Goal: Answer question/provide support: Answer question/provide support

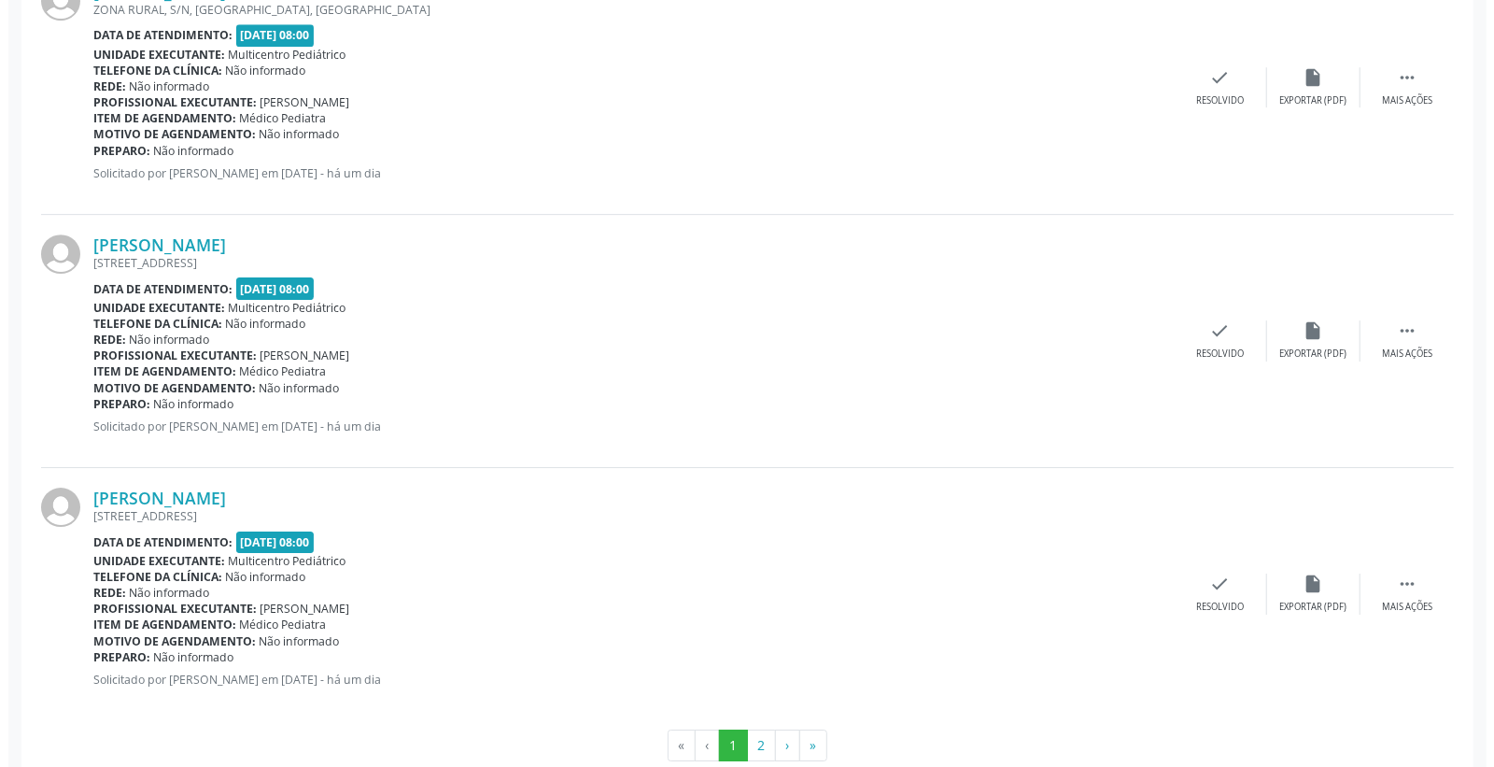
scroll to position [3671, 0]
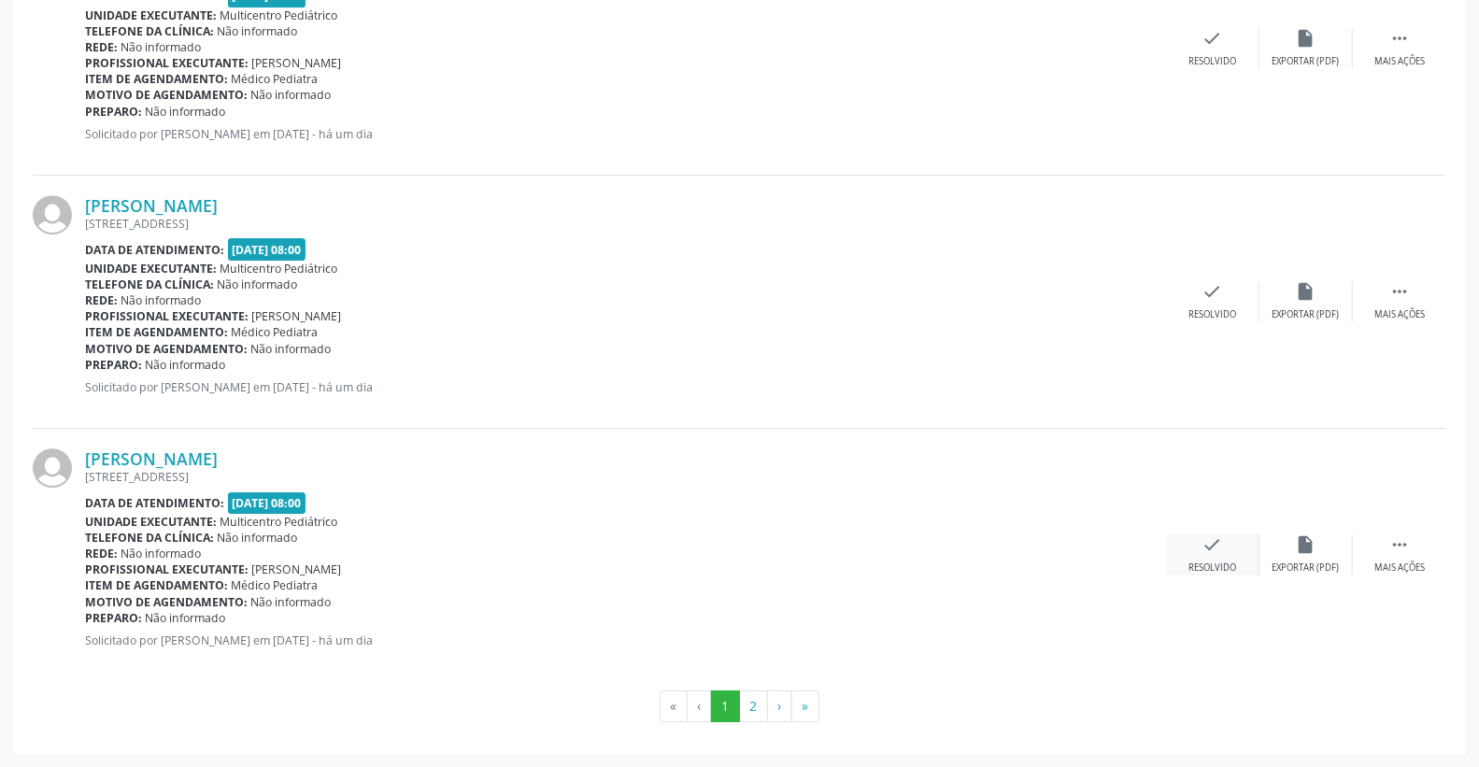
click at [1215, 546] on icon "check" at bounding box center [1212, 544] width 21 height 21
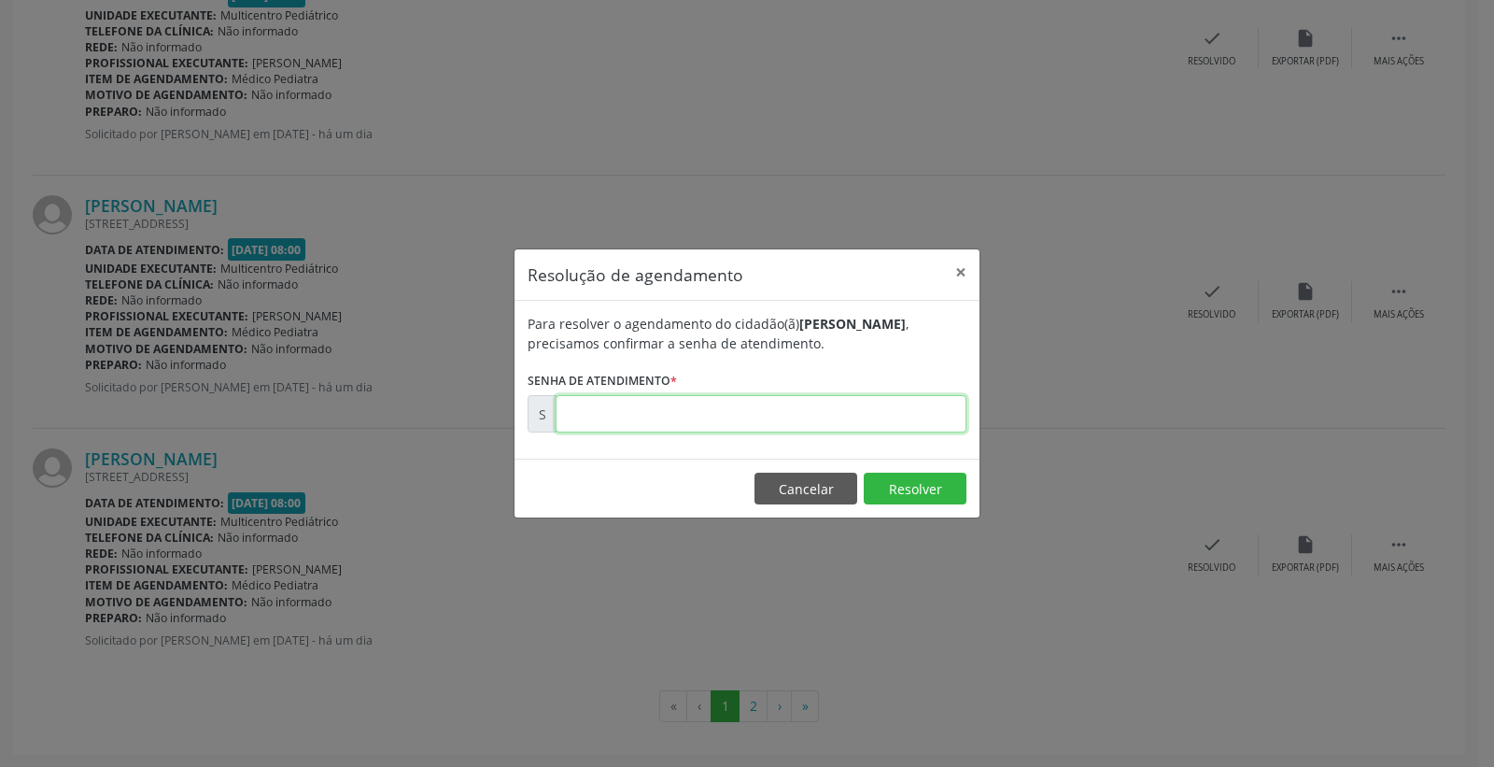
click at [902, 423] on input "text" at bounding box center [761, 413] width 411 height 37
type input "00174699"
click at [926, 491] on button "Resolver" at bounding box center [915, 489] width 103 height 32
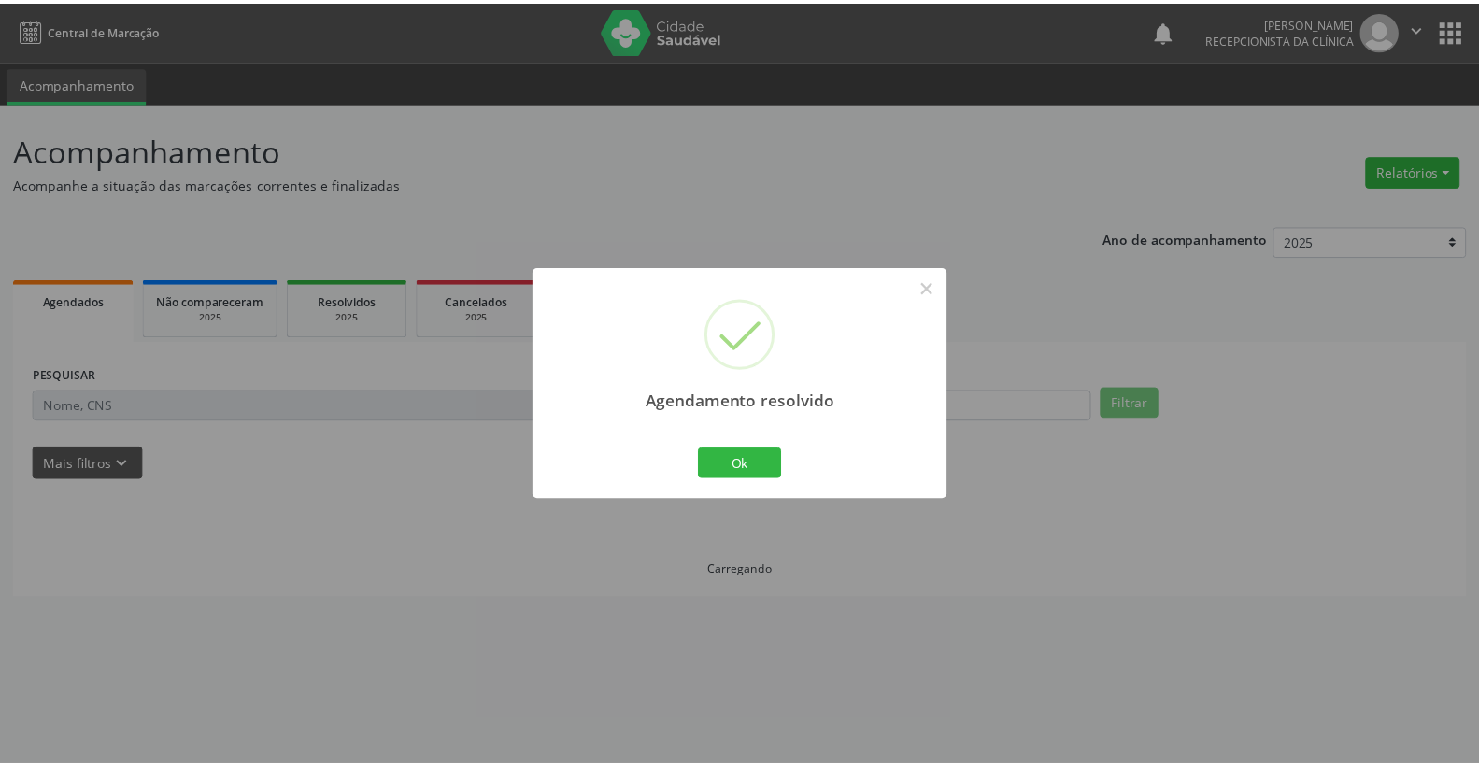
scroll to position [0, 0]
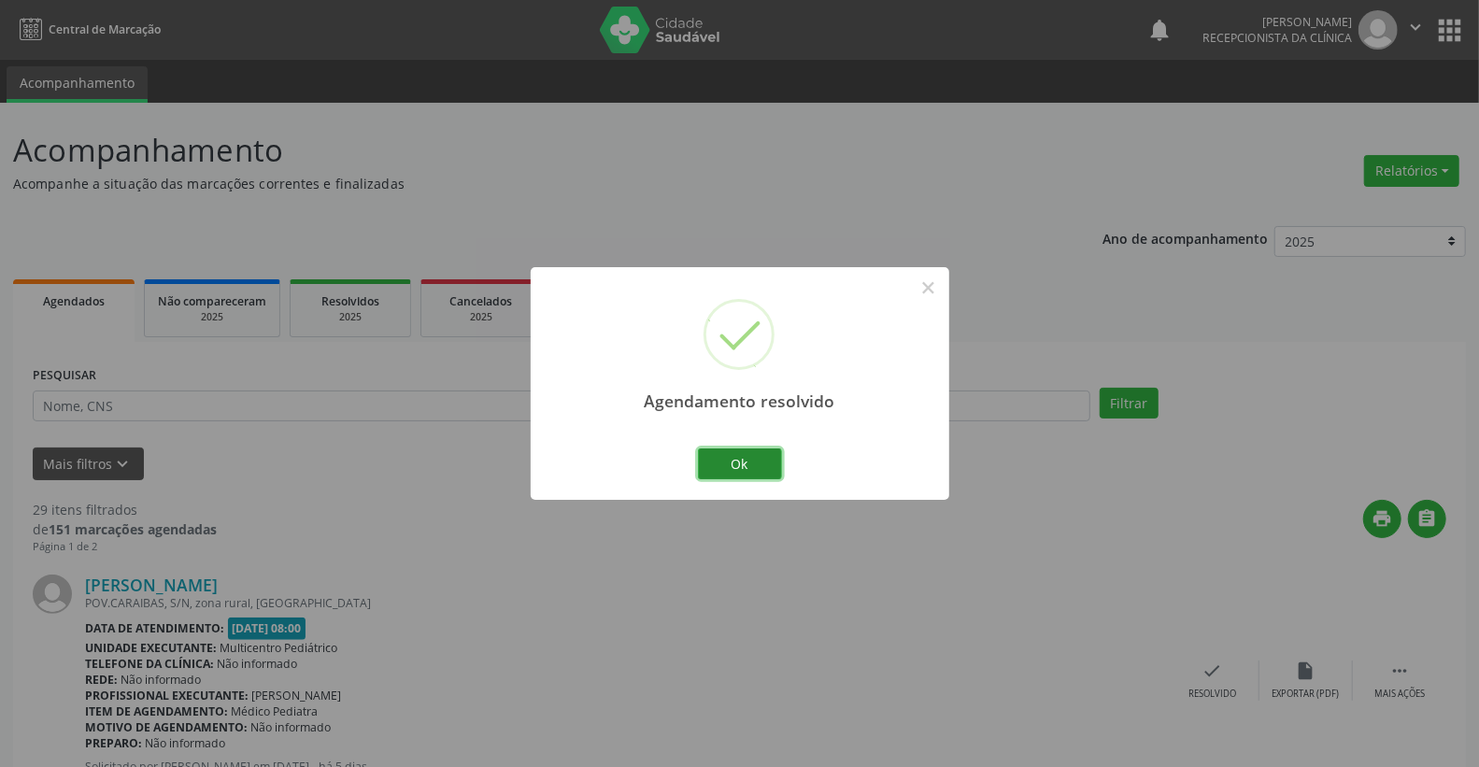
click at [743, 458] on button "Ok" at bounding box center [740, 464] width 84 height 32
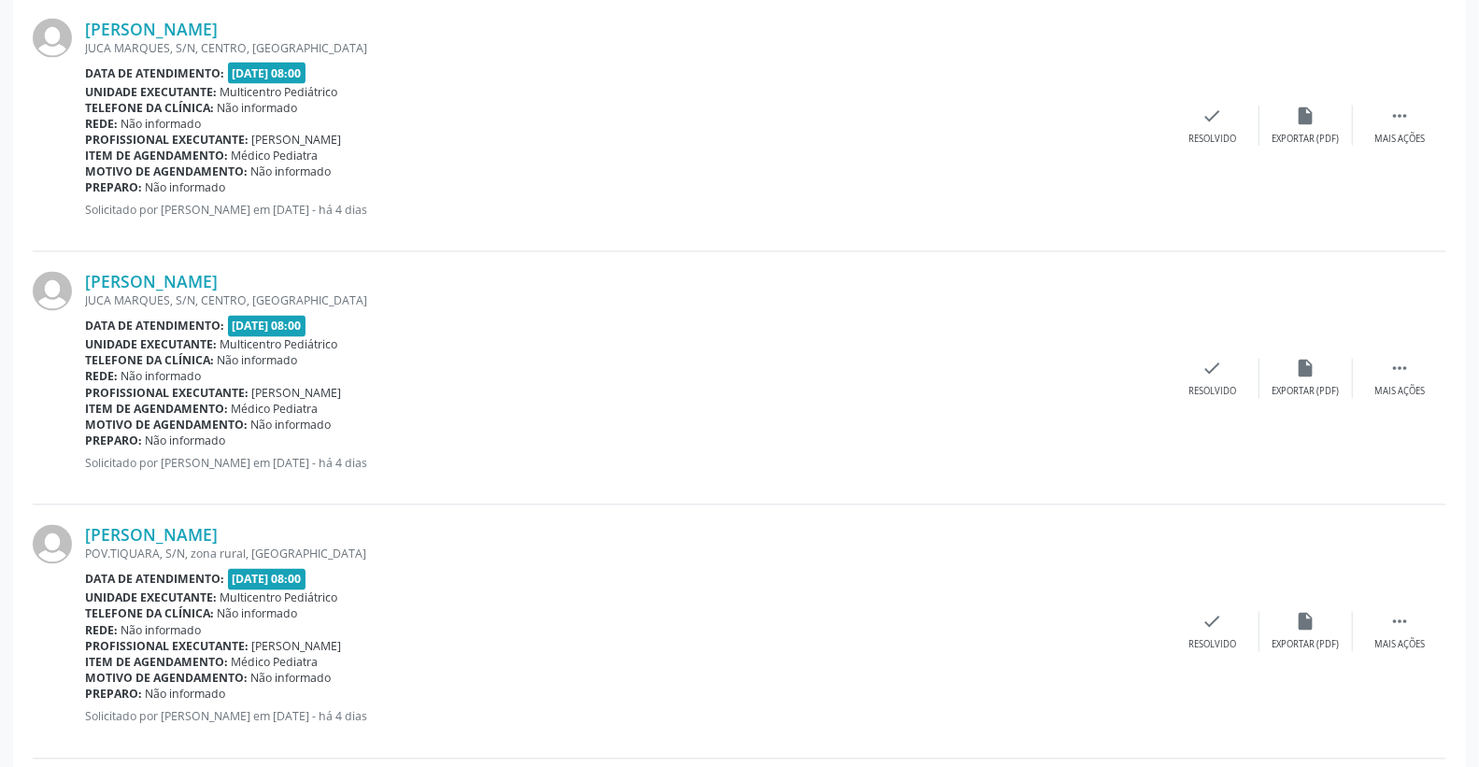
scroll to position [2075, 0]
click at [1215, 365] on icon "check" at bounding box center [1212, 368] width 21 height 21
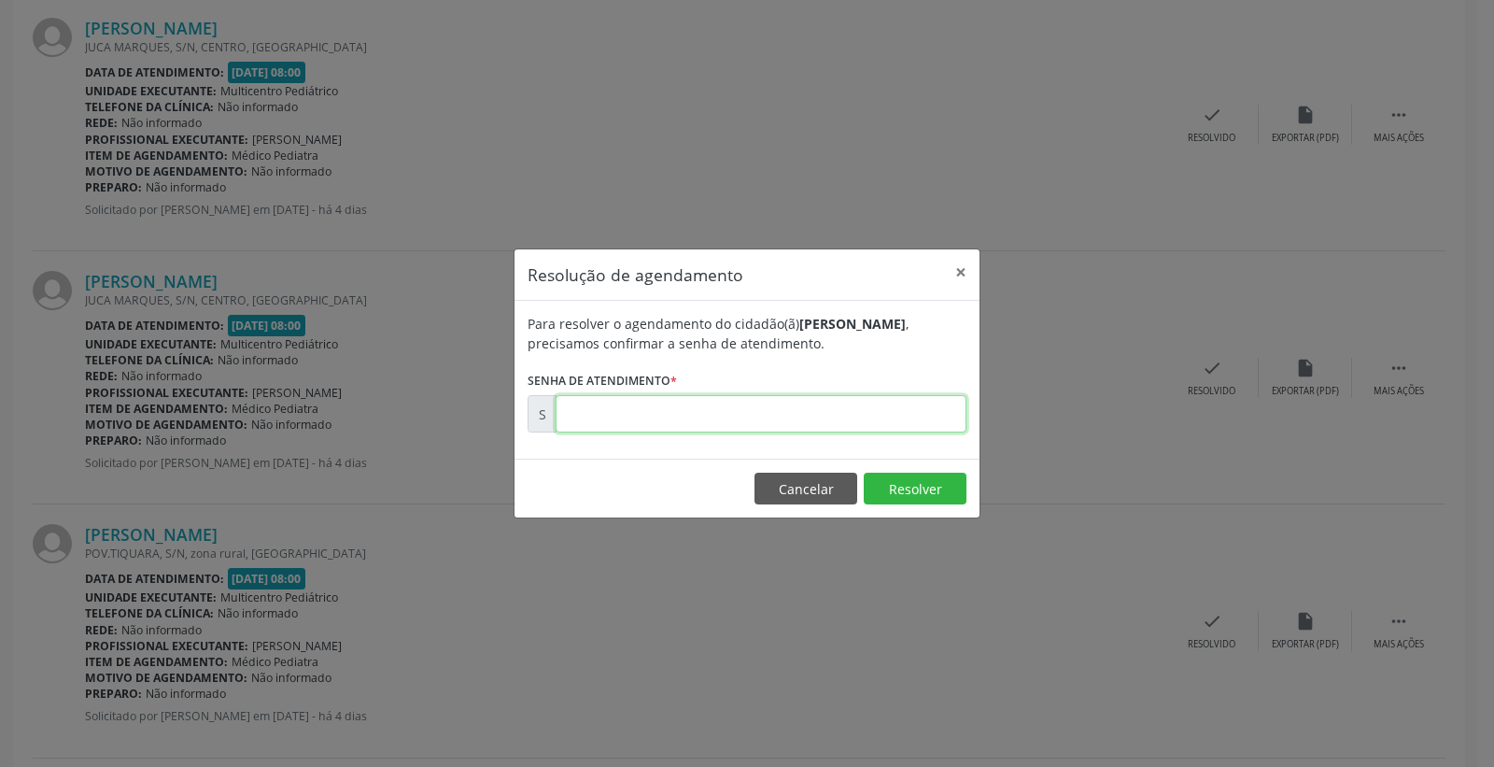
click at [853, 398] on input "text" at bounding box center [761, 413] width 411 height 37
type input "00174664"
click at [881, 482] on button "Resolver" at bounding box center [915, 489] width 103 height 32
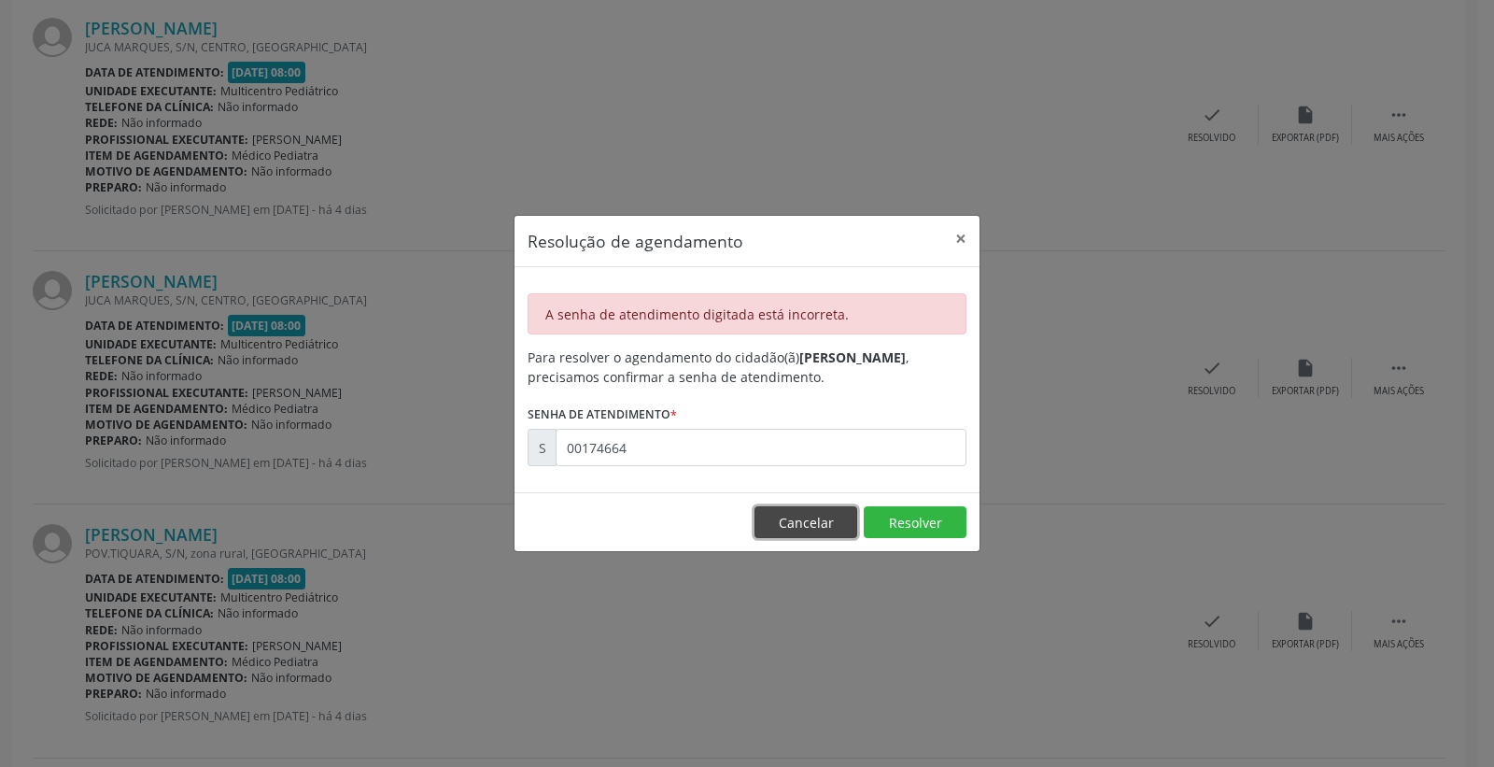
click at [815, 533] on button "Cancelar" at bounding box center [806, 522] width 103 height 32
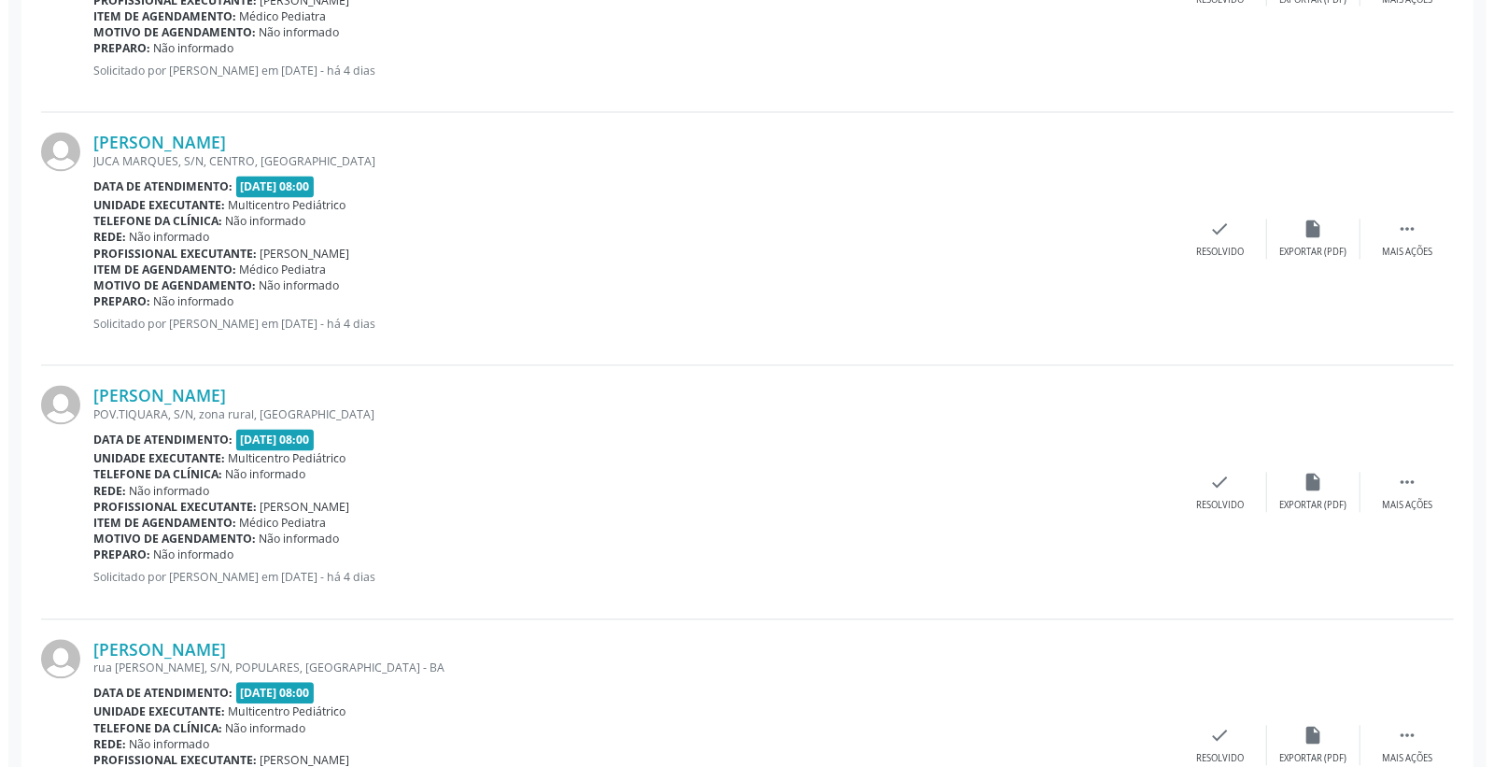
scroll to position [2490, 0]
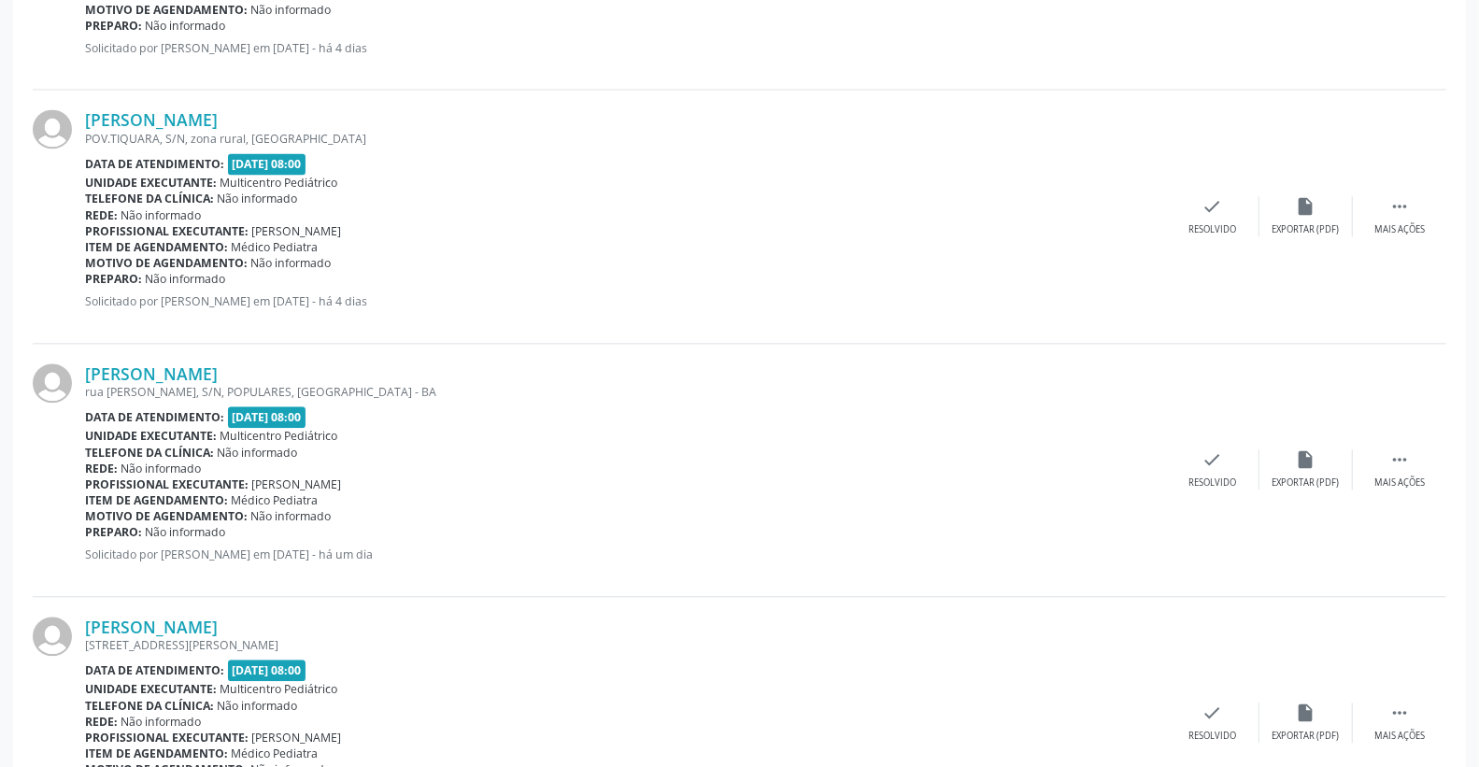
click at [1217, 445] on div "[PERSON_NAME] rua [PERSON_NAME], S/N, POPULARES, [GEOGRAPHIC_DATA] Data de aten…" at bounding box center [739, 470] width 1413 height 253
click at [1220, 460] on icon "check" at bounding box center [1212, 459] width 21 height 21
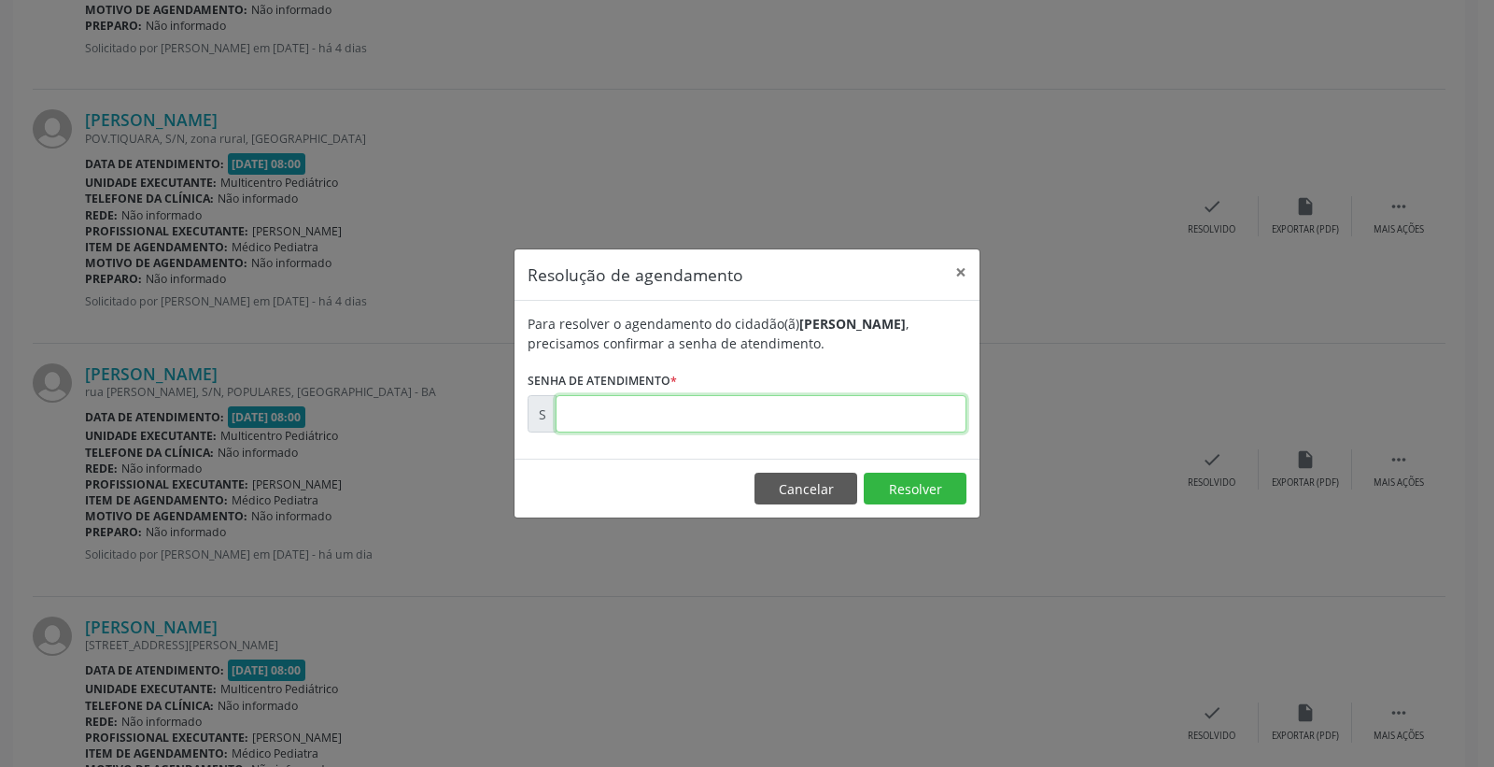
click at [833, 426] on input "text" at bounding box center [761, 413] width 411 height 37
type input "00174664"
click at [932, 495] on button "Resolver" at bounding box center [915, 489] width 103 height 32
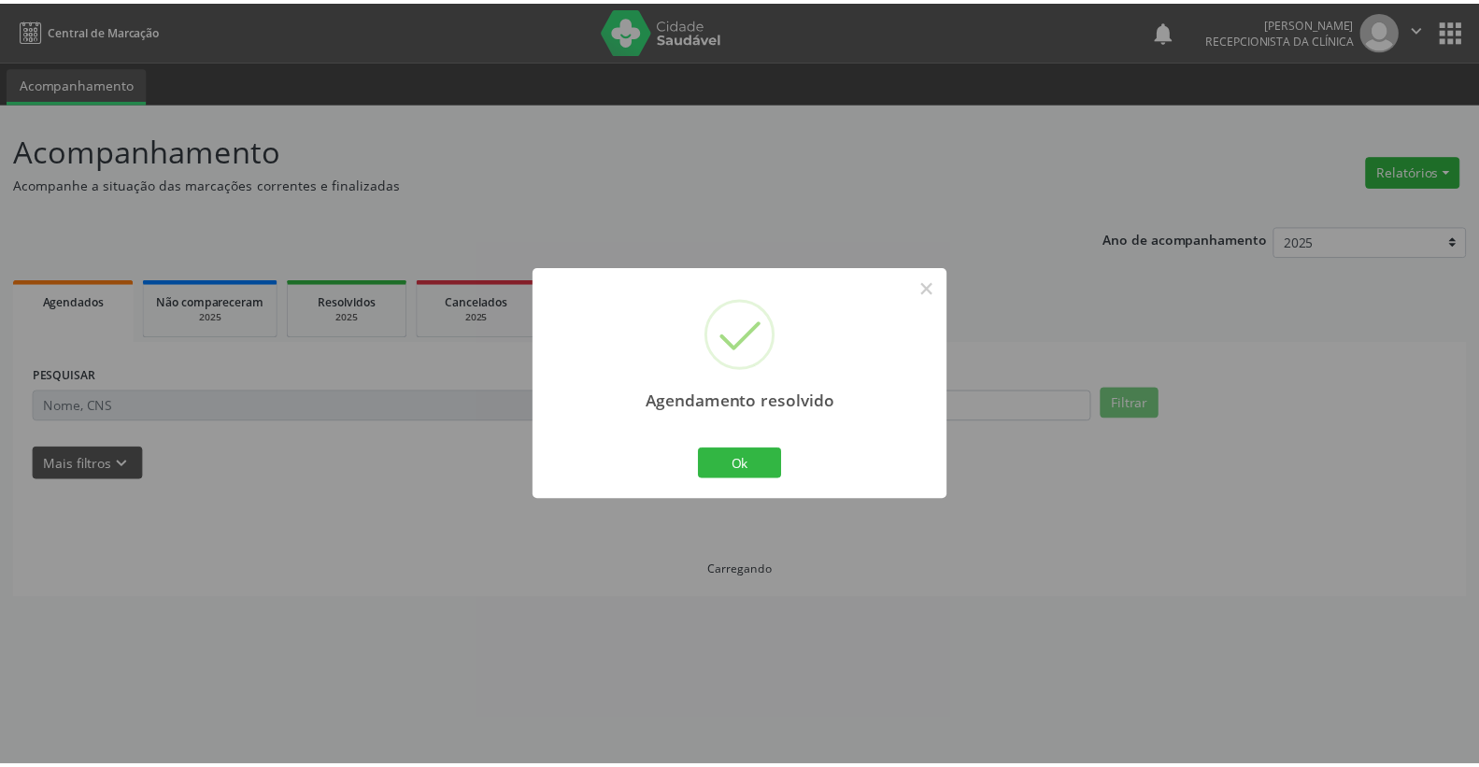
scroll to position [0, 0]
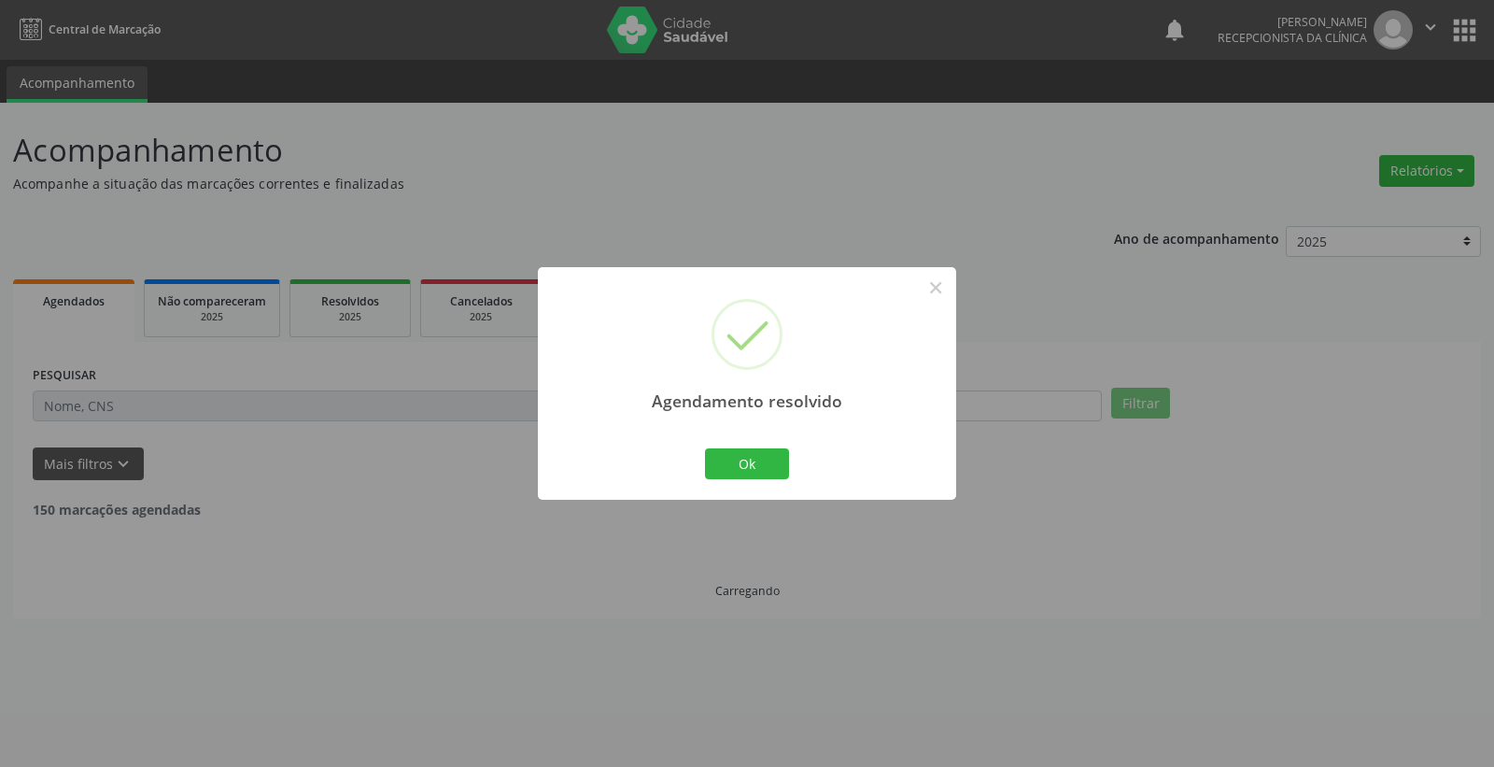
click at [776, 446] on div "Ok Cancel" at bounding box center [747, 463] width 92 height 39
click at [727, 469] on button "Ok" at bounding box center [747, 464] width 84 height 32
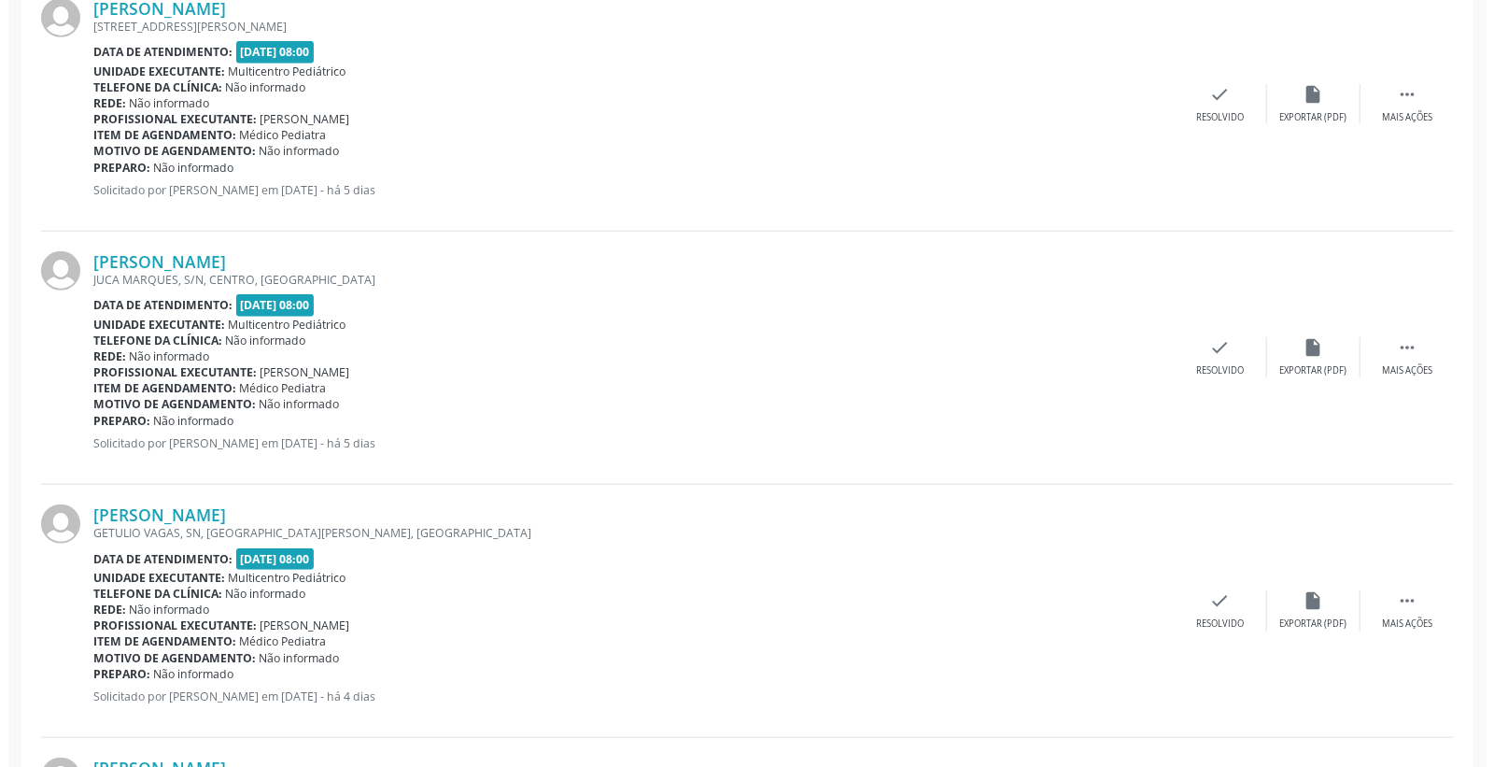
scroll to position [1141, 0]
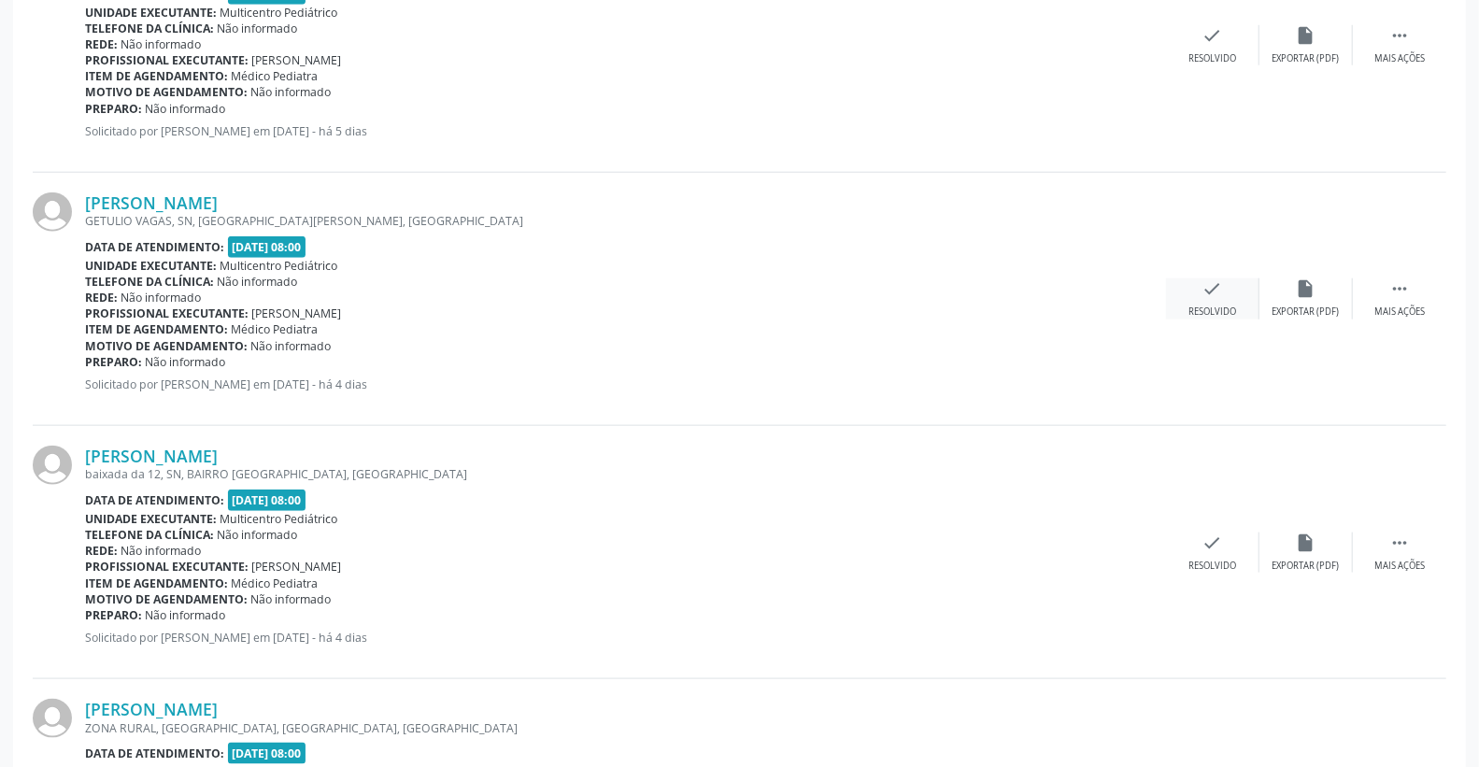
click at [1214, 284] on icon "check" at bounding box center [1212, 288] width 21 height 21
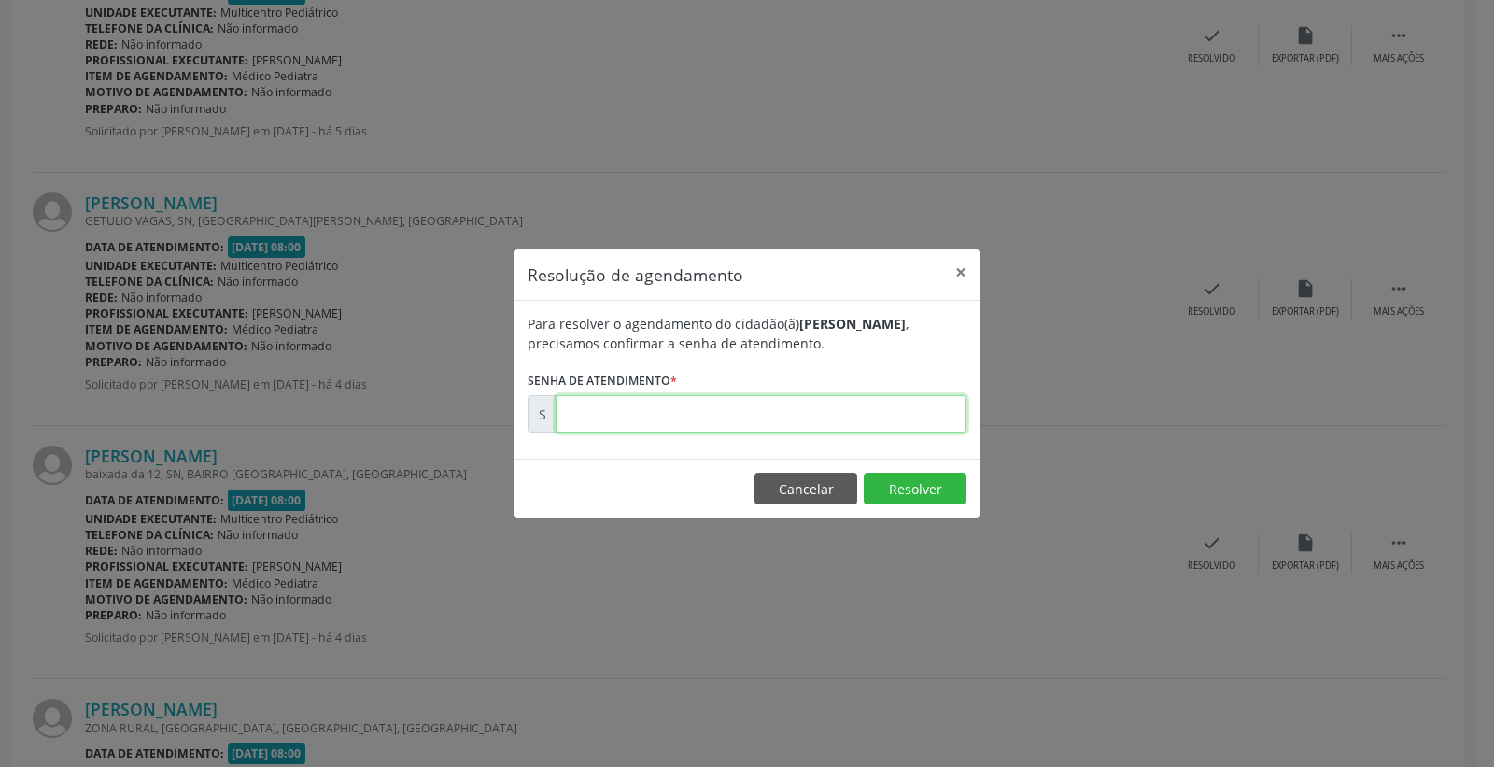
click at [923, 430] on input "text" at bounding box center [761, 413] width 411 height 37
type input "00174429"
click at [912, 491] on button "Resolver" at bounding box center [915, 489] width 103 height 32
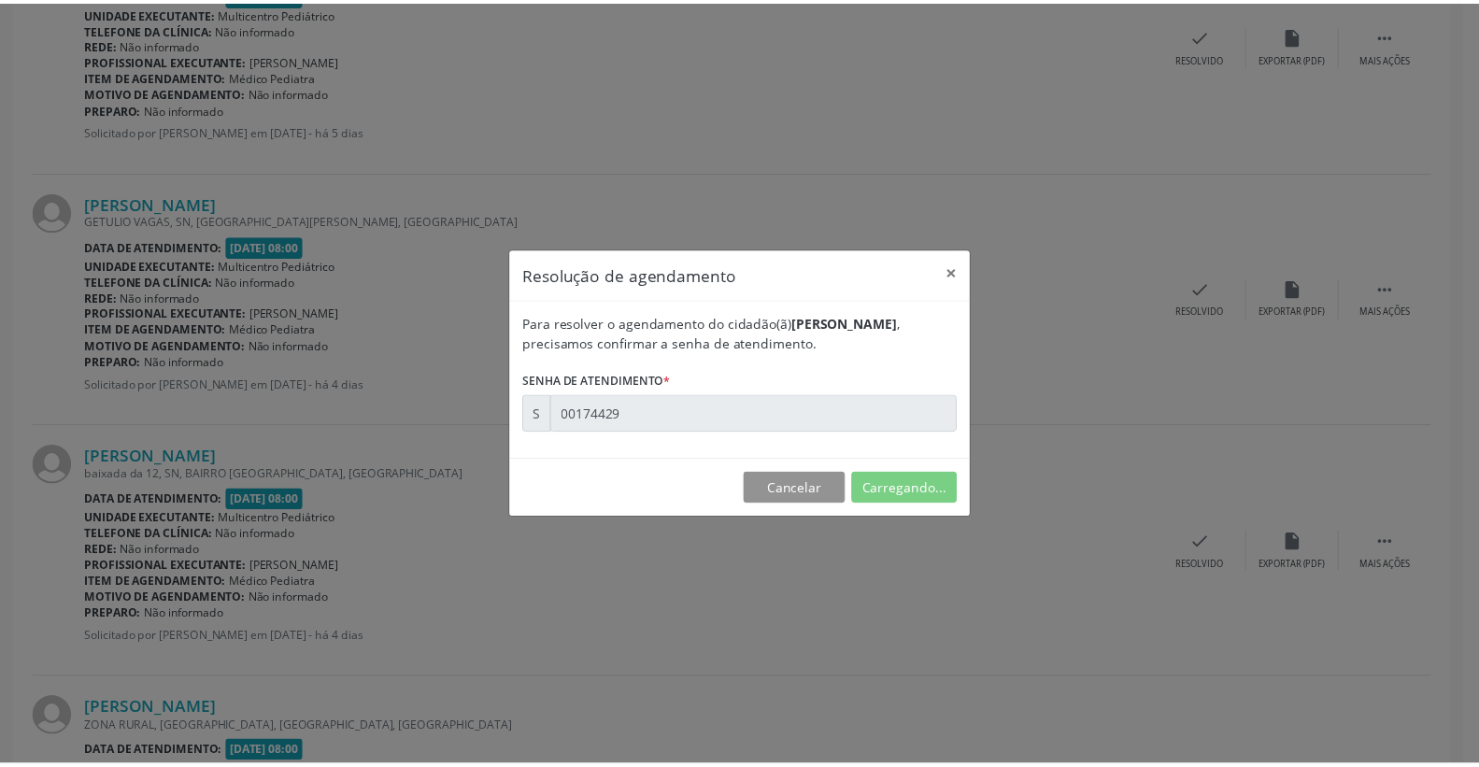
scroll to position [0, 0]
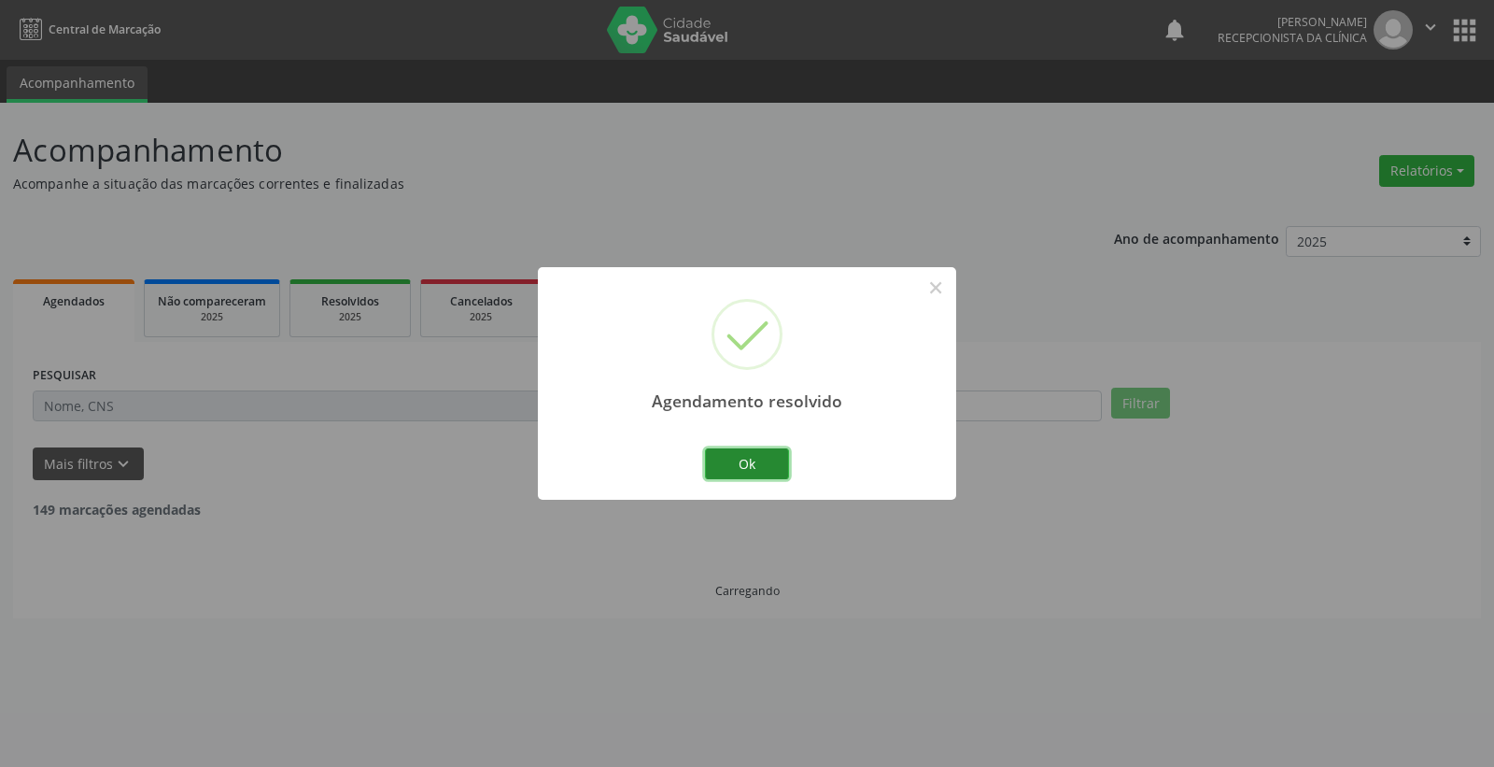
click at [754, 459] on button "Ok" at bounding box center [747, 464] width 84 height 32
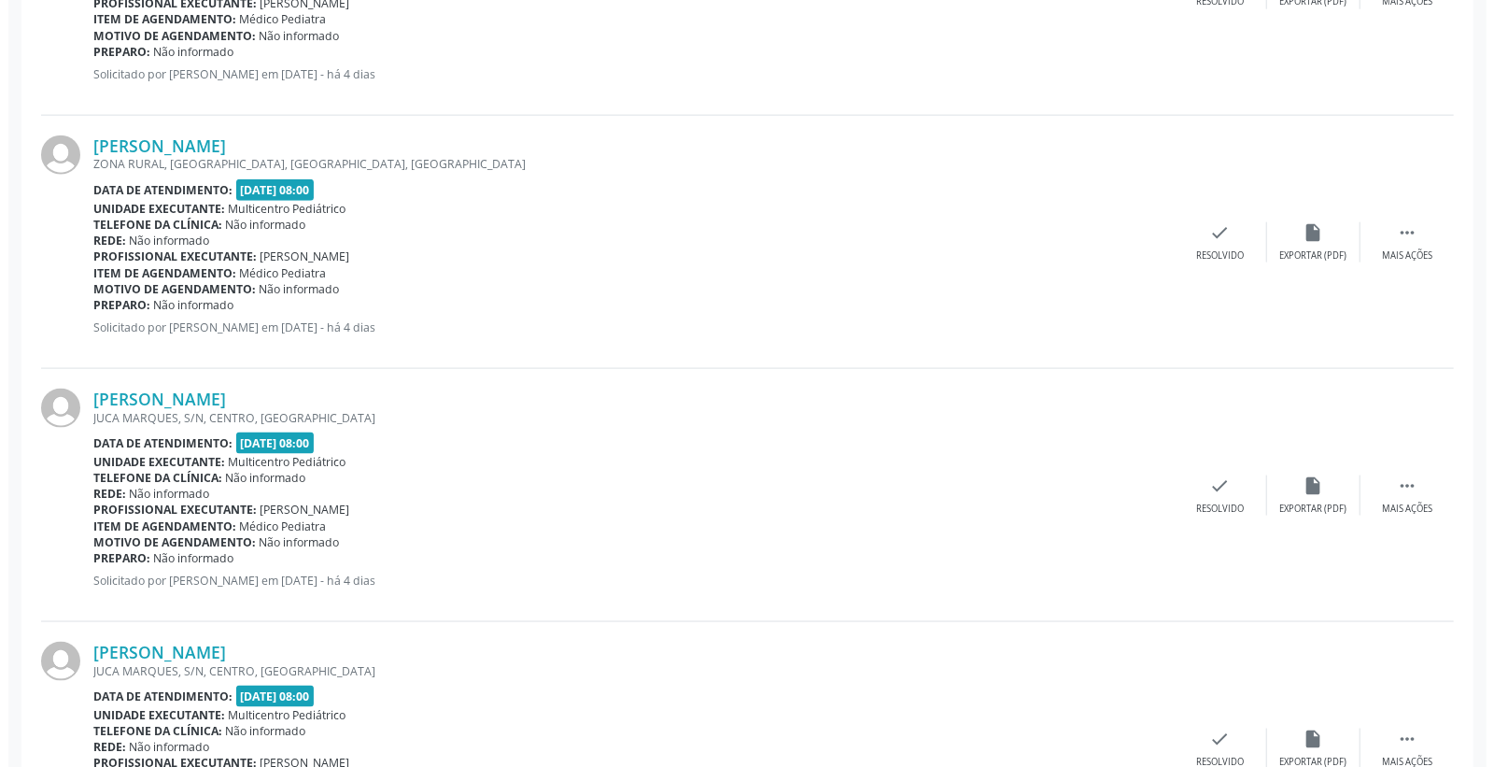
scroll to position [1452, 0]
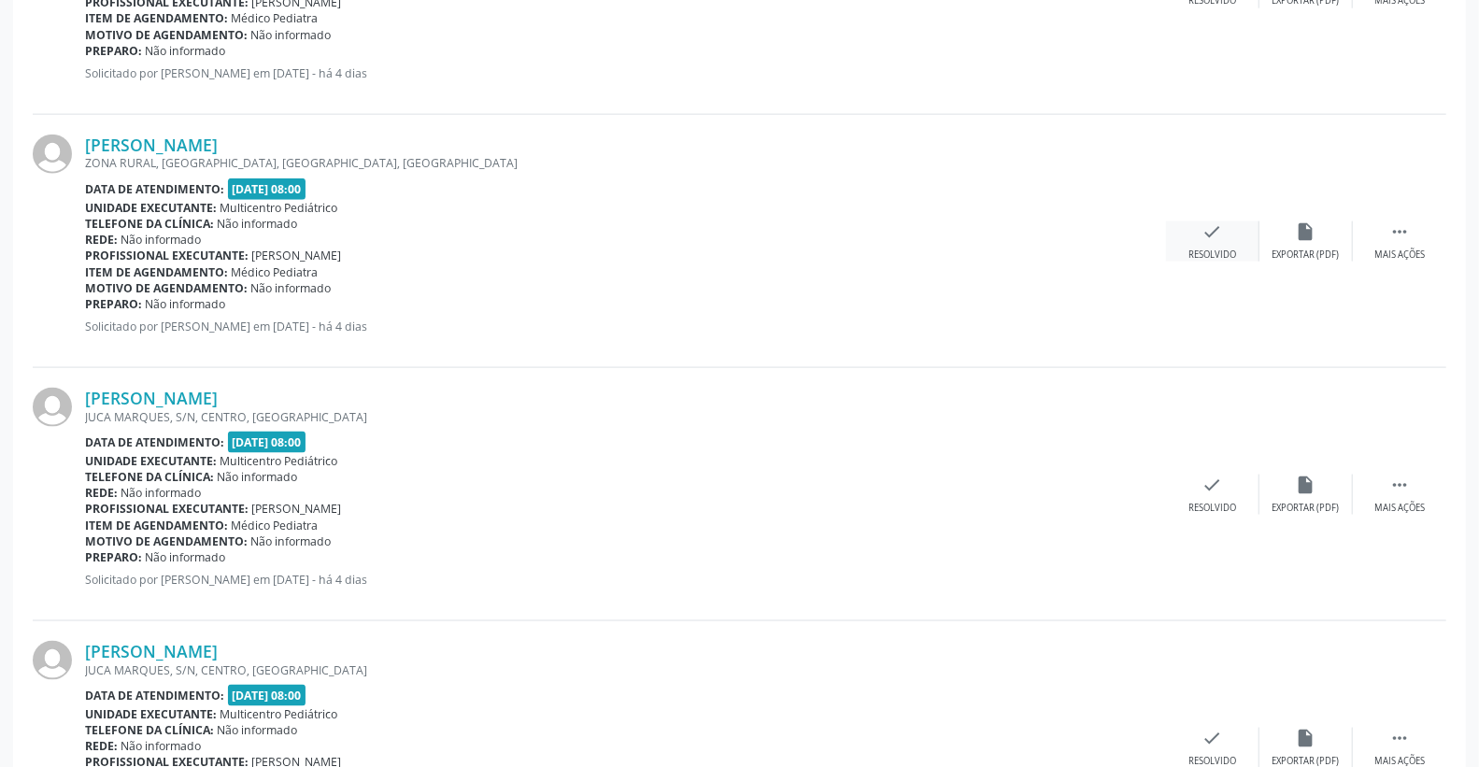
click at [1230, 229] on div "check Resolvido" at bounding box center [1212, 241] width 93 height 40
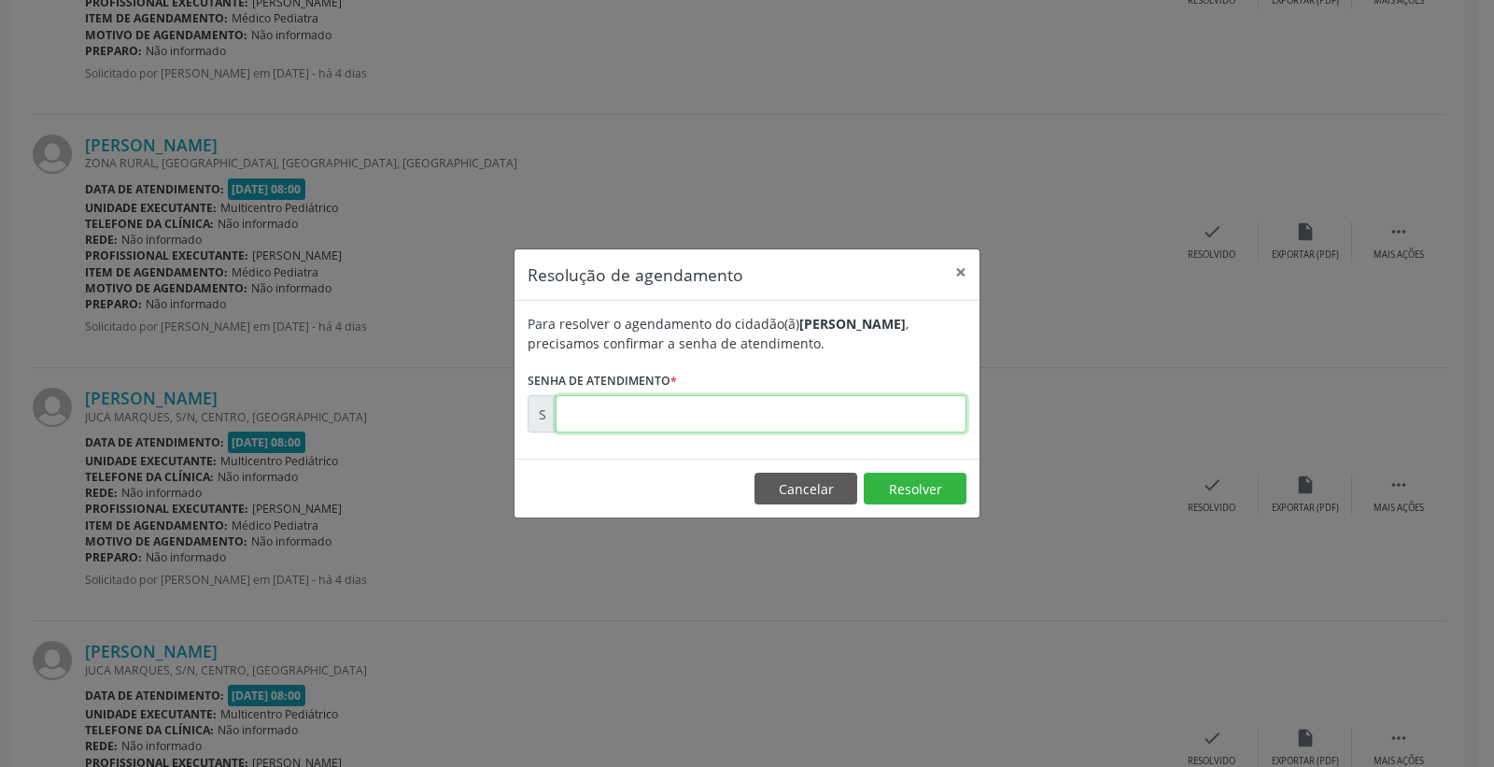
click at [871, 404] on input "text" at bounding box center [761, 413] width 411 height 37
type input "00174575"
click at [900, 473] on button "Resolver" at bounding box center [915, 489] width 103 height 32
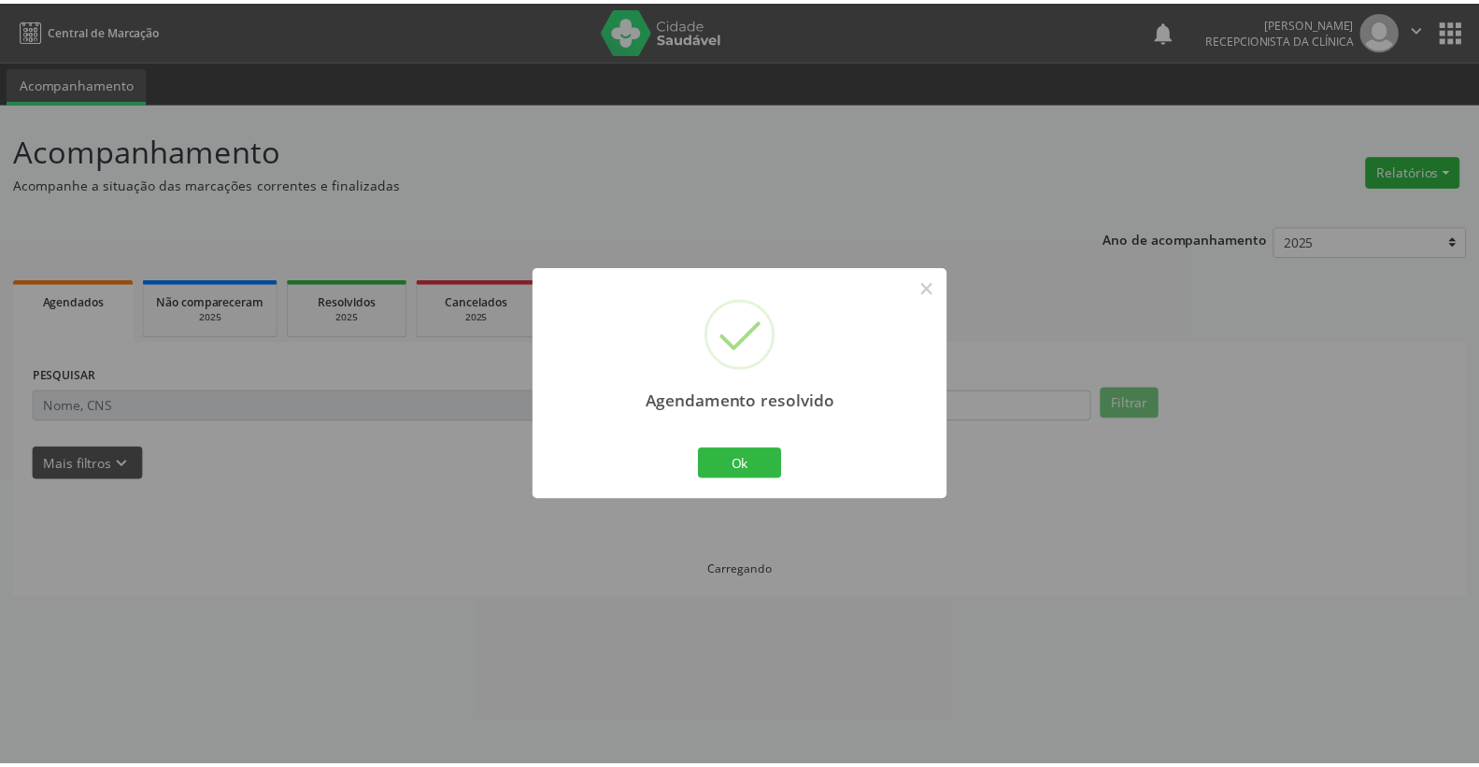
scroll to position [0, 0]
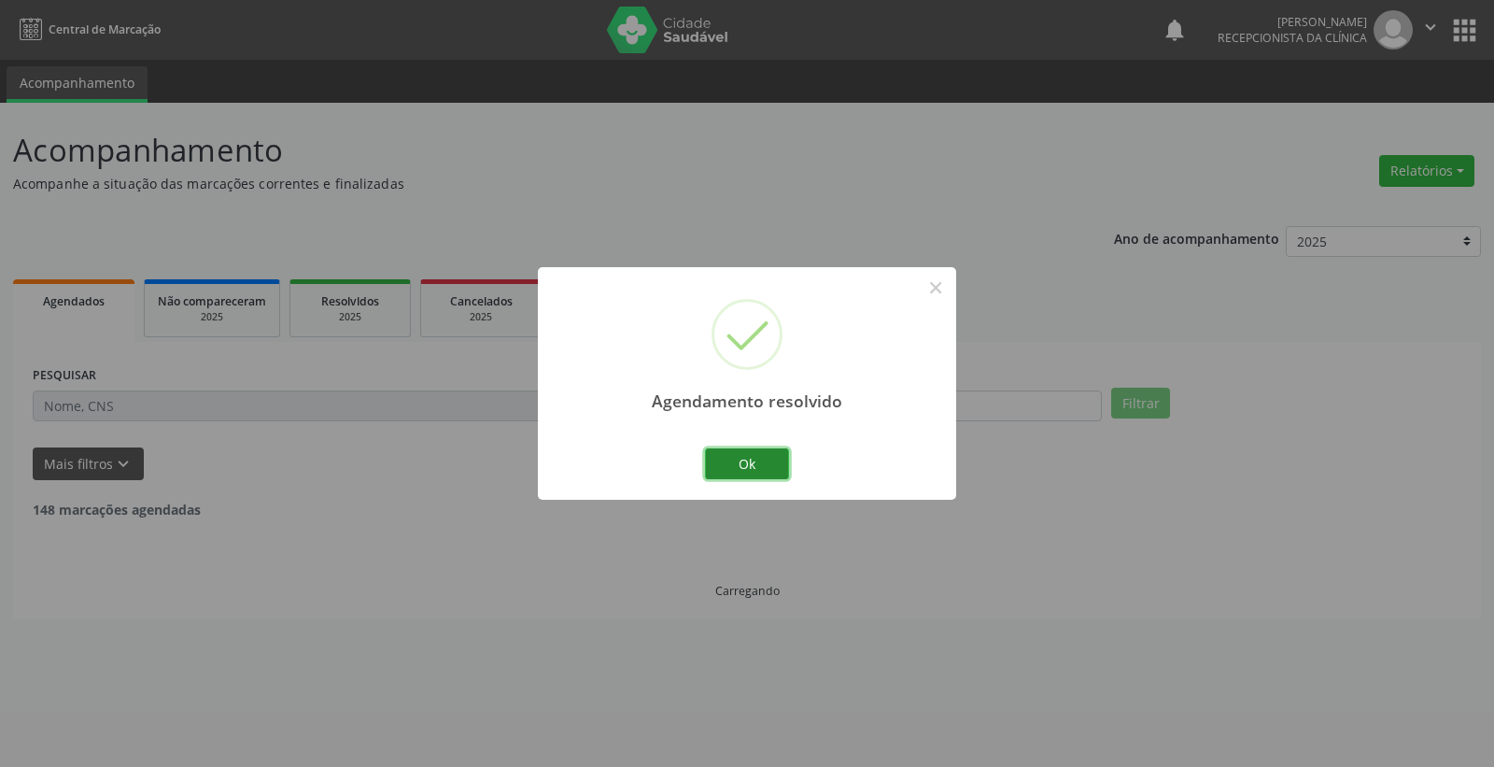
click at [757, 463] on button "Ok" at bounding box center [747, 464] width 84 height 32
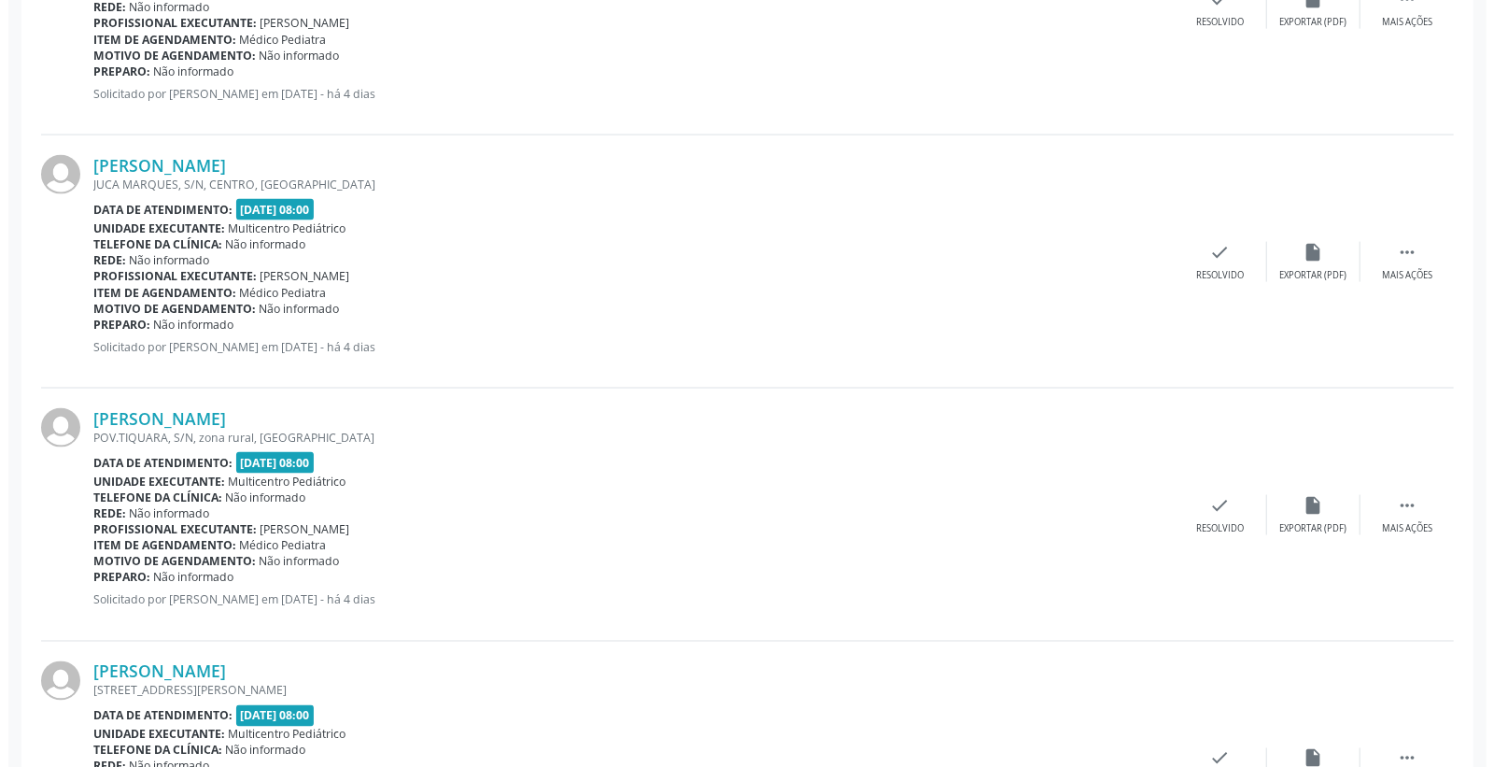
scroll to position [1763, 0]
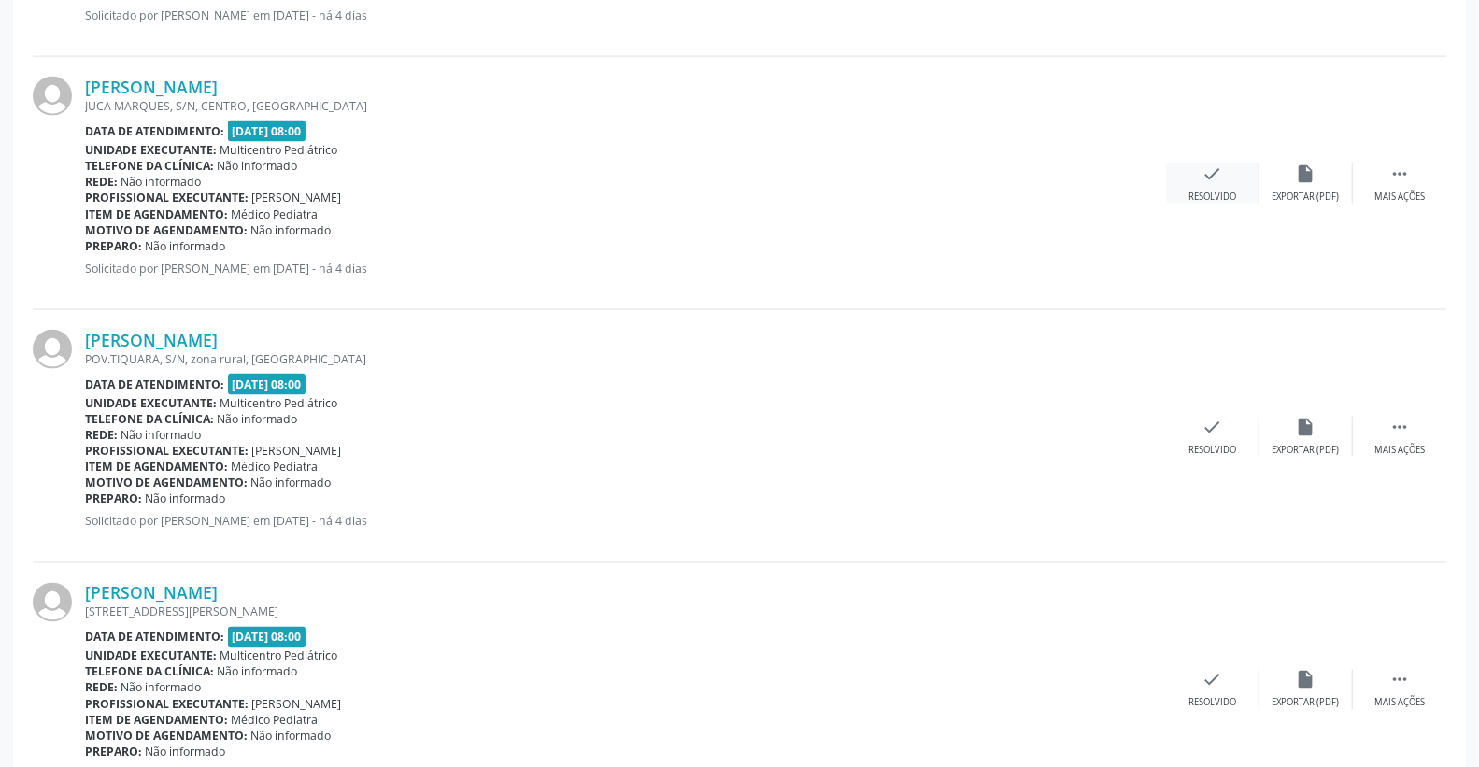
click at [1214, 173] on icon "check" at bounding box center [1212, 173] width 21 height 21
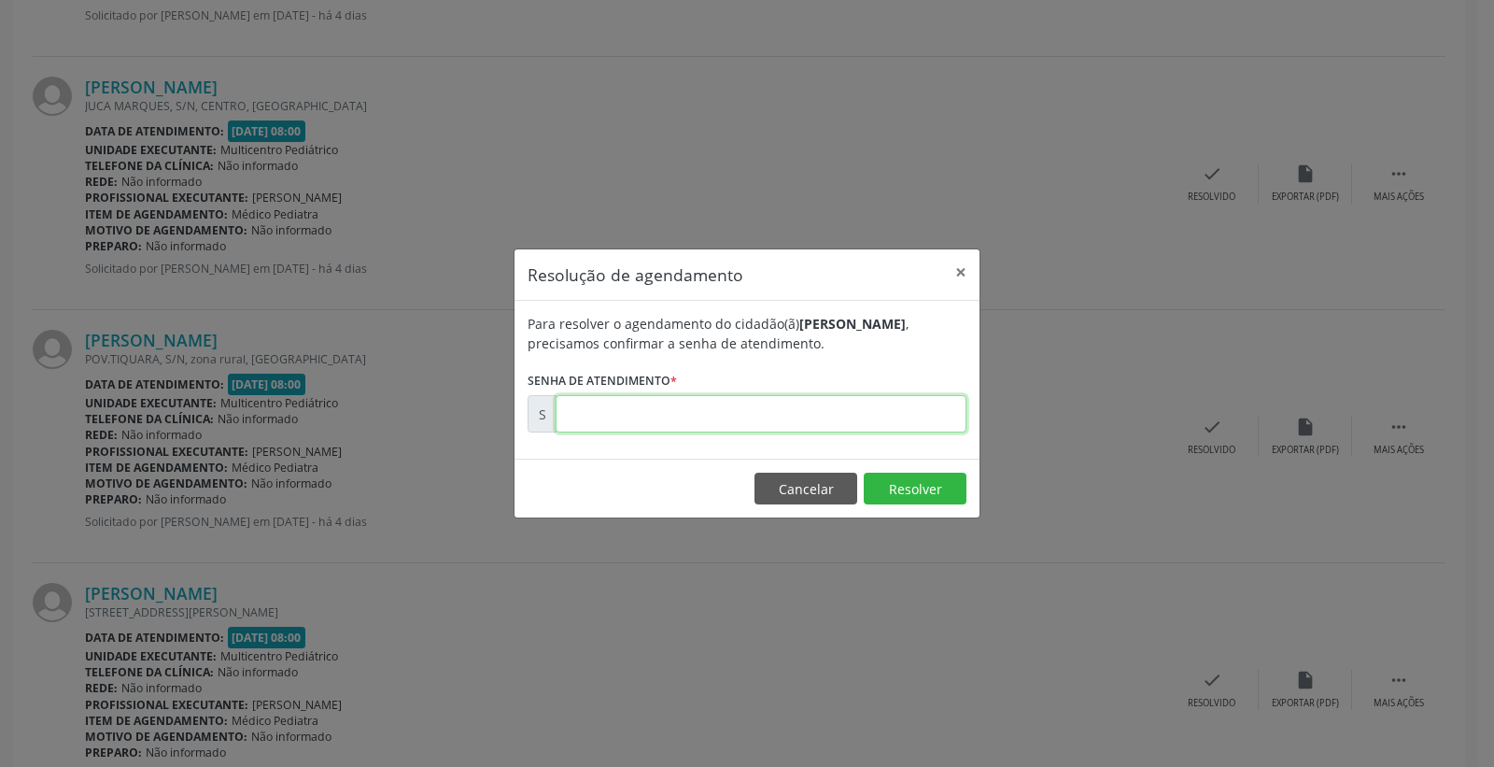
click at [916, 425] on input "text" at bounding box center [761, 413] width 411 height 37
type input "00174592"
click at [889, 490] on button "Resolver" at bounding box center [915, 489] width 103 height 32
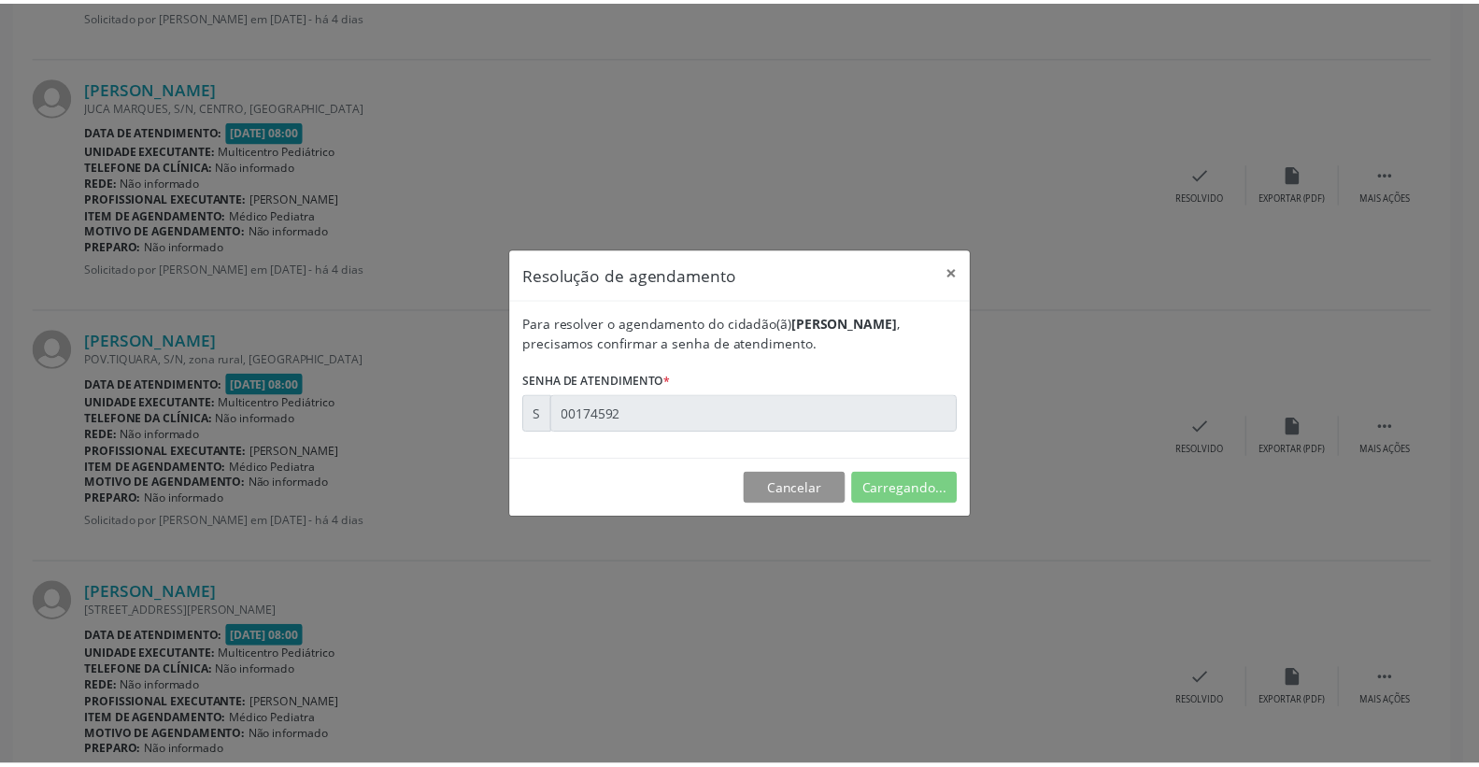
scroll to position [0, 0]
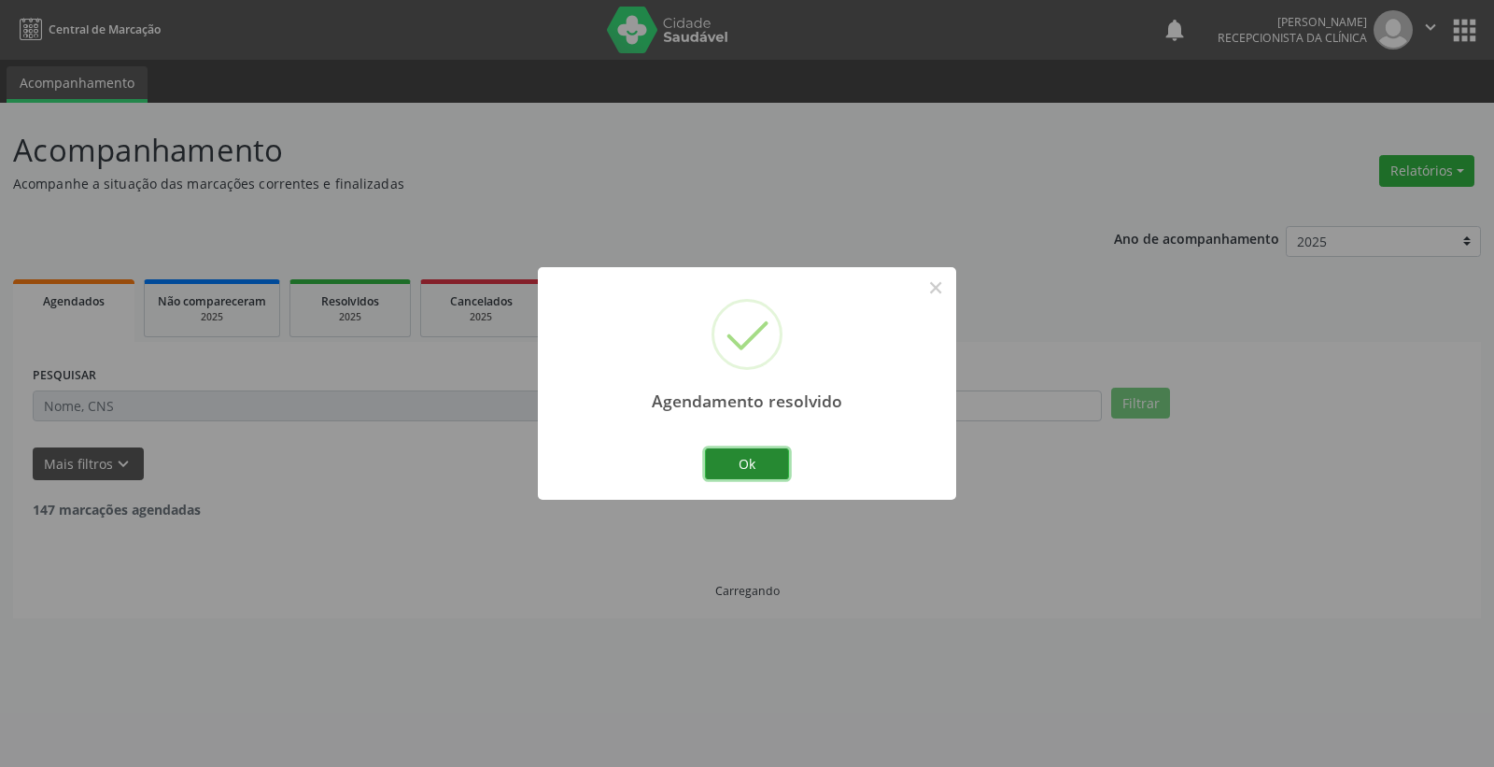
click at [764, 464] on button "Ok" at bounding box center [747, 464] width 84 height 32
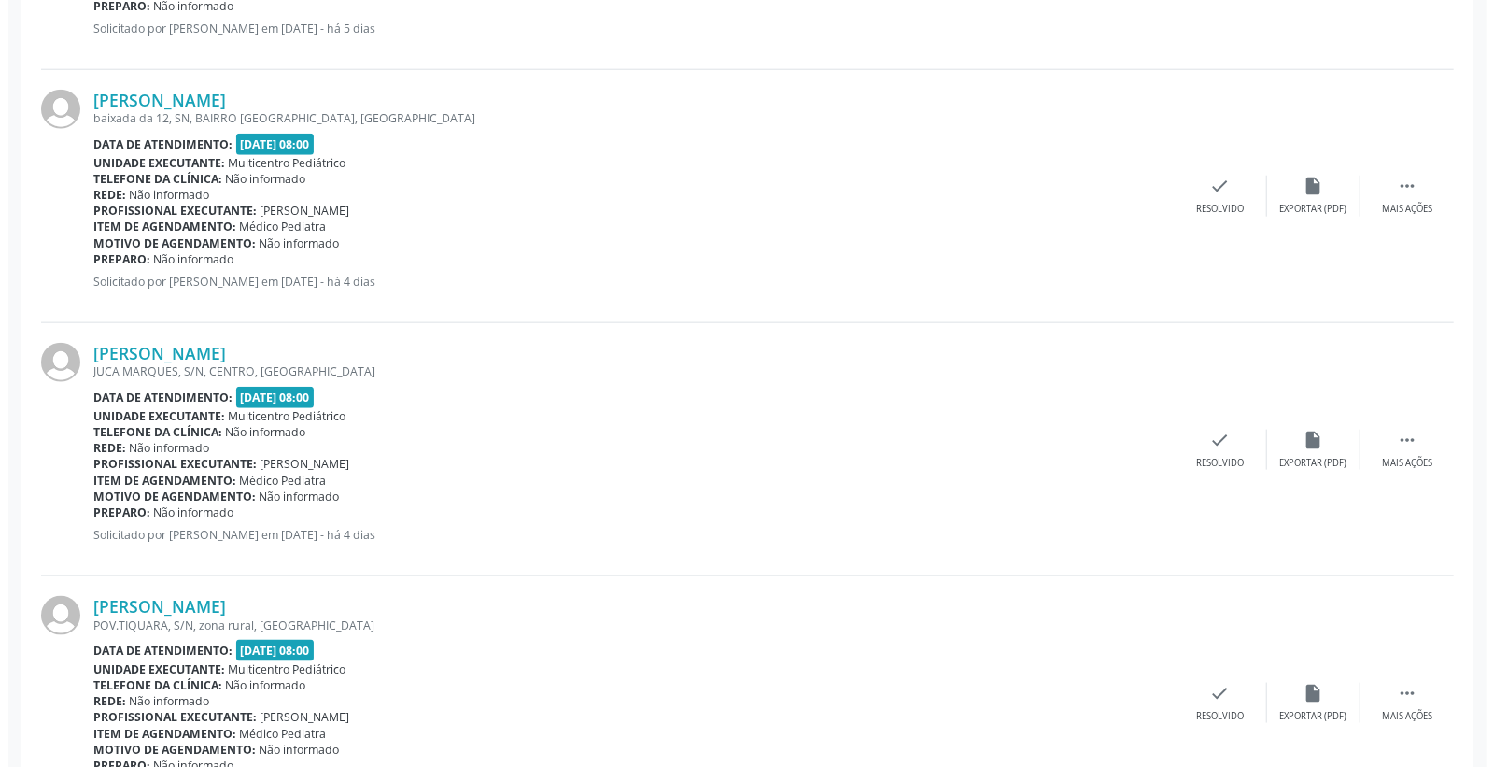
scroll to position [1245, 0]
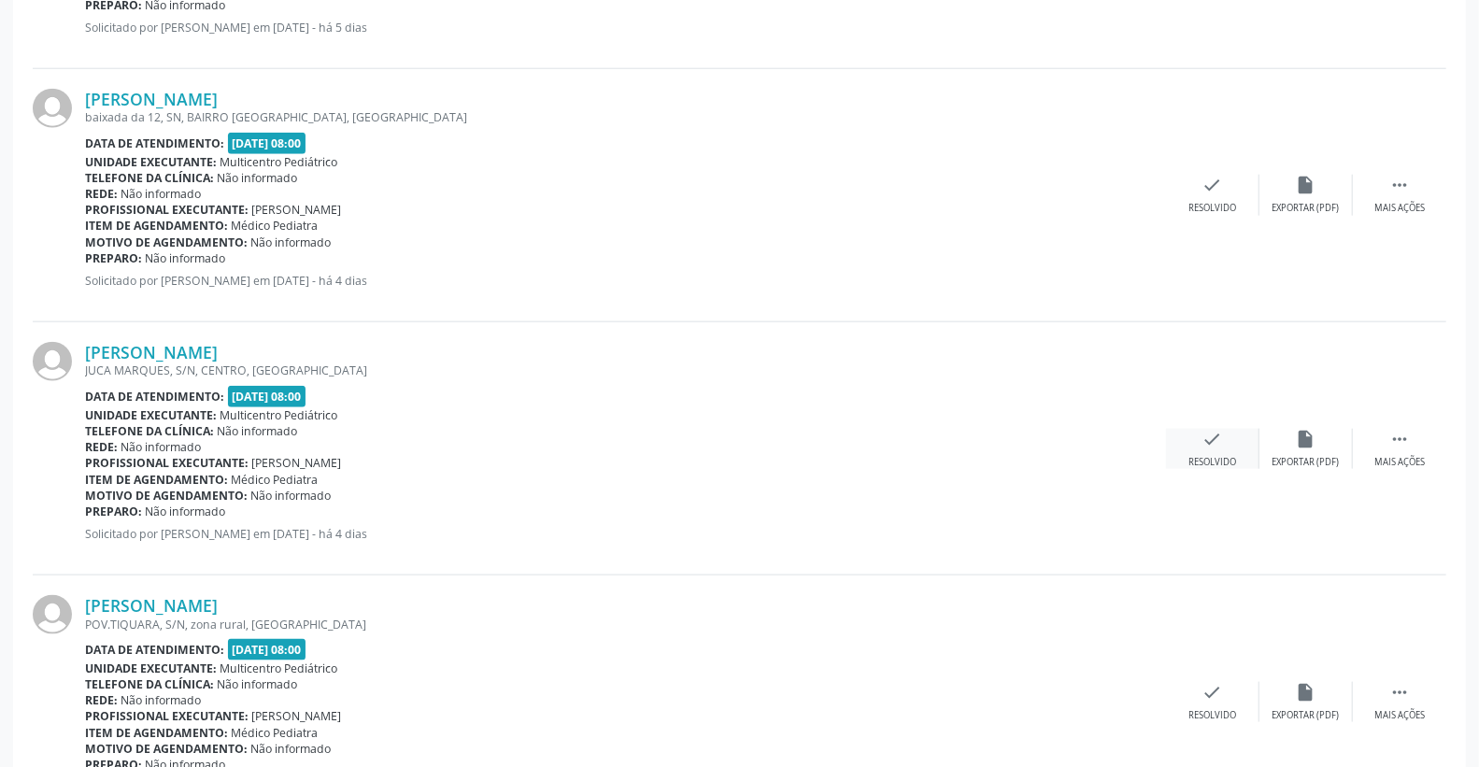
click at [1211, 434] on icon "check" at bounding box center [1212, 439] width 21 height 21
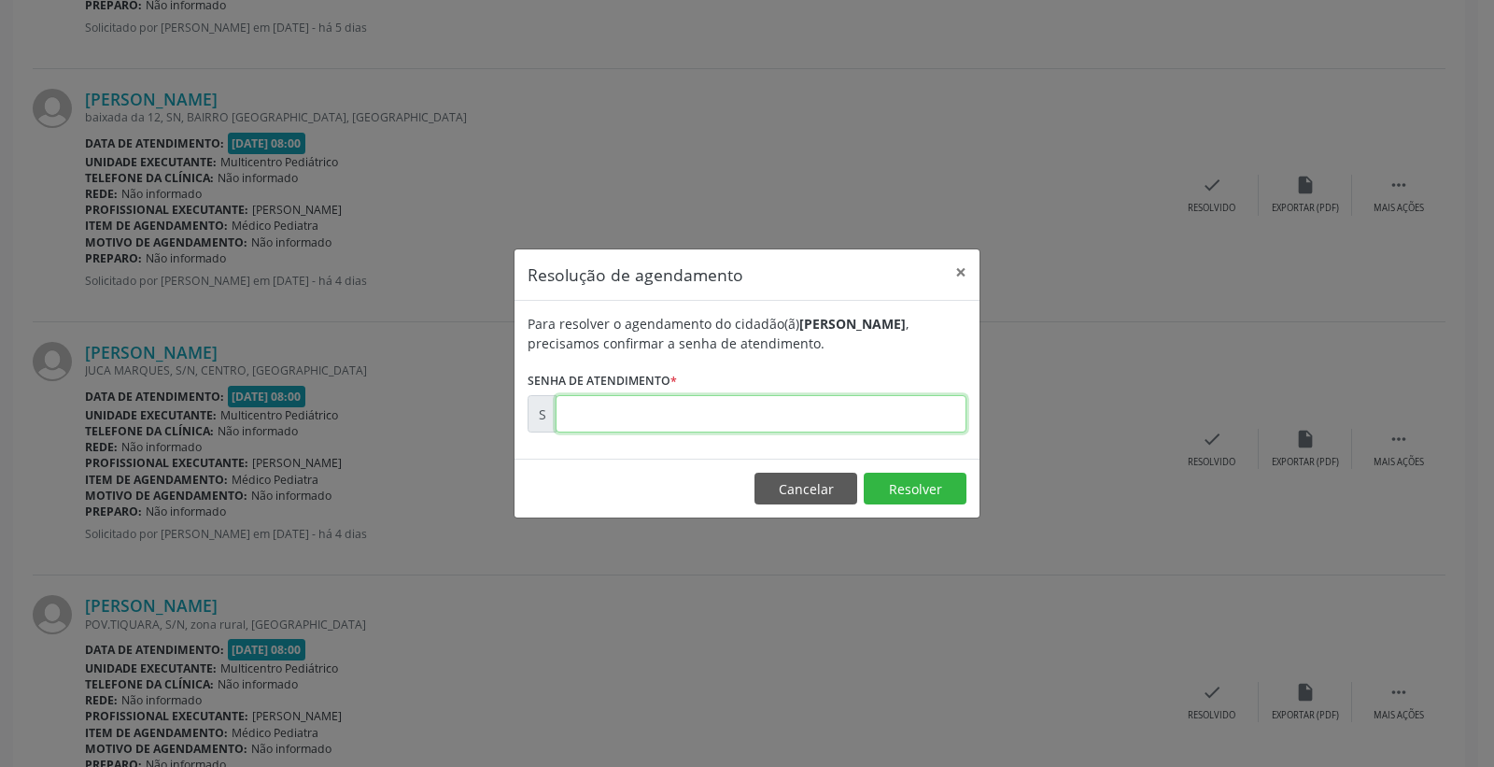
click at [930, 420] on input "text" at bounding box center [761, 413] width 411 height 37
type input "00174591"
click at [909, 492] on button "Resolver" at bounding box center [915, 489] width 103 height 32
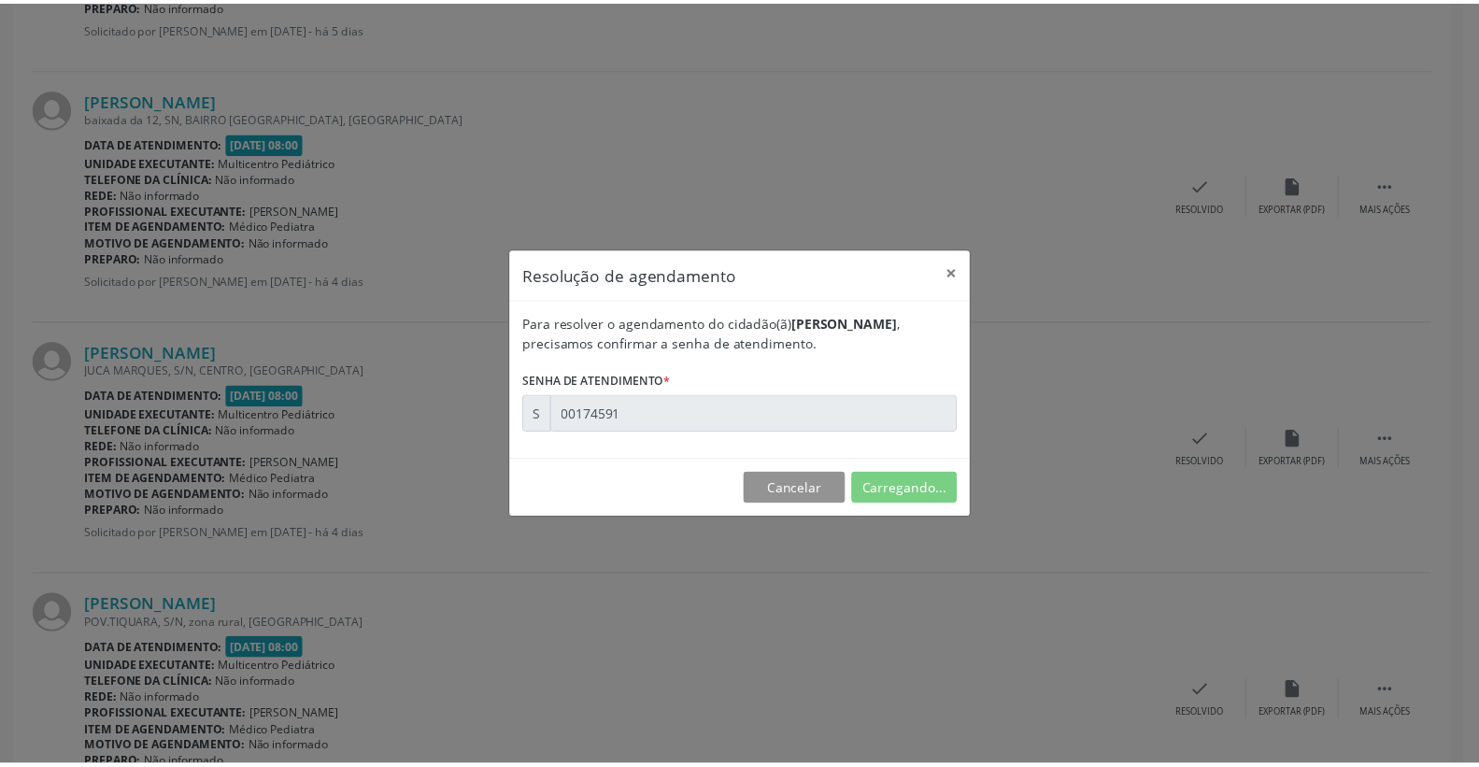
scroll to position [0, 0]
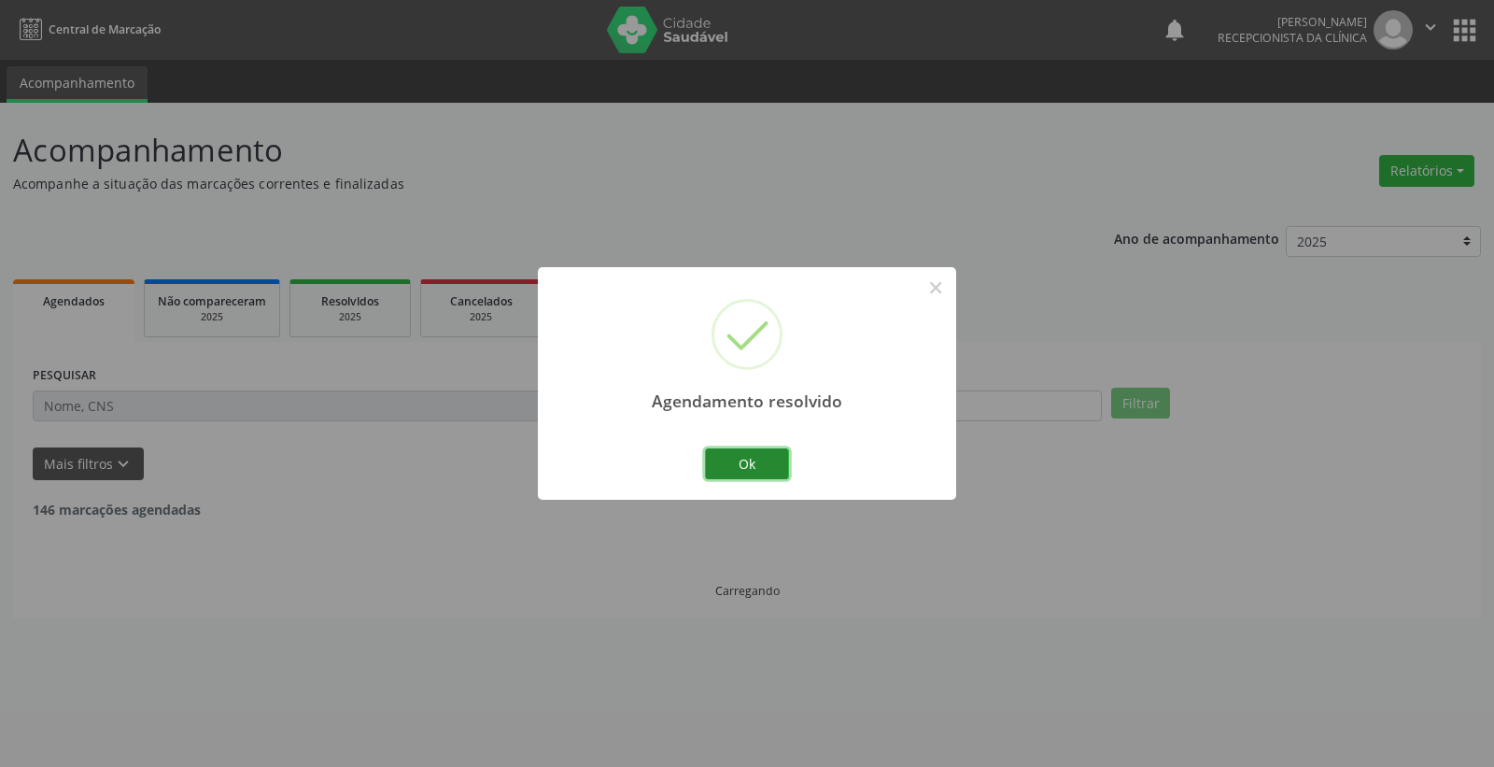
click at [717, 469] on button "Ok" at bounding box center [747, 464] width 84 height 32
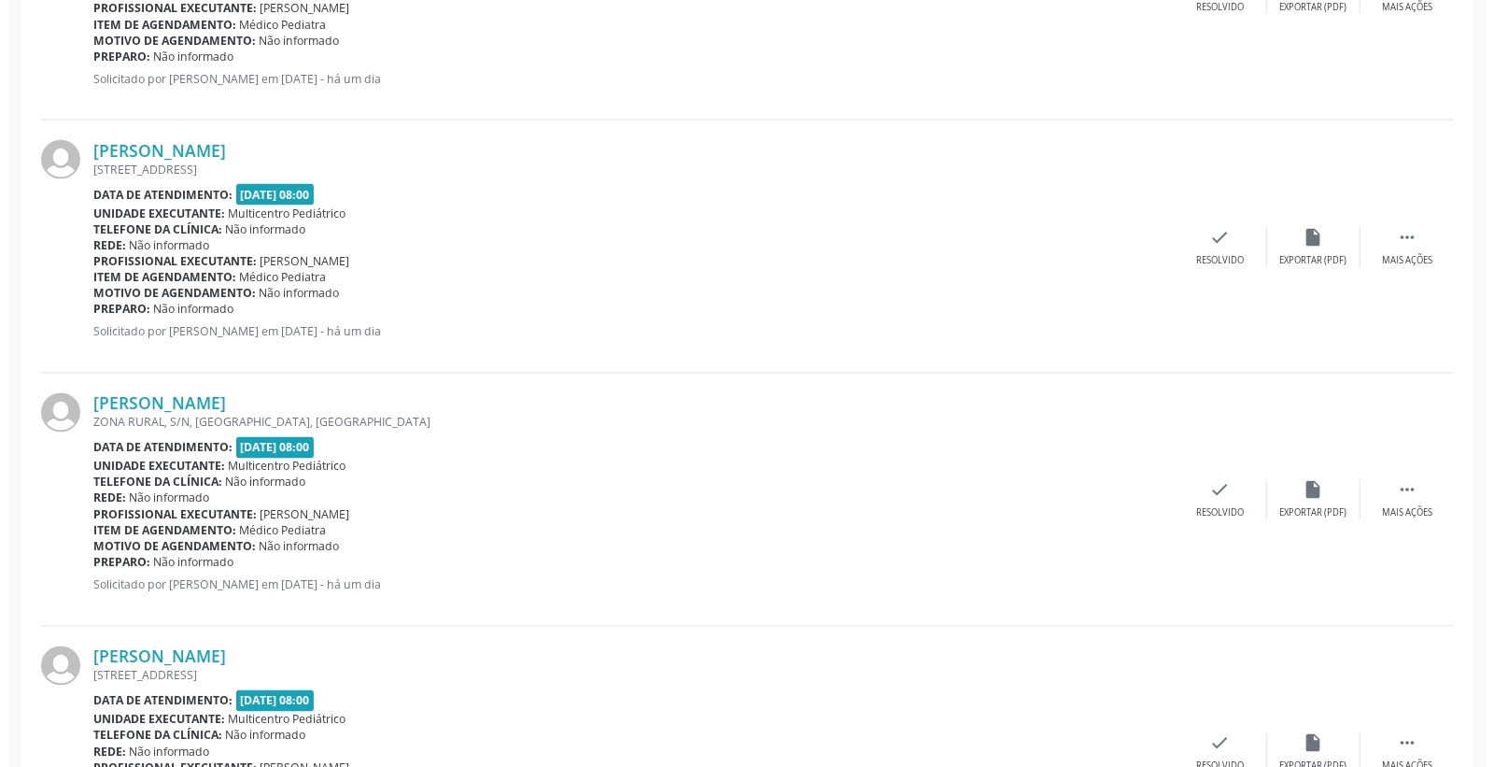
scroll to position [1972, 0]
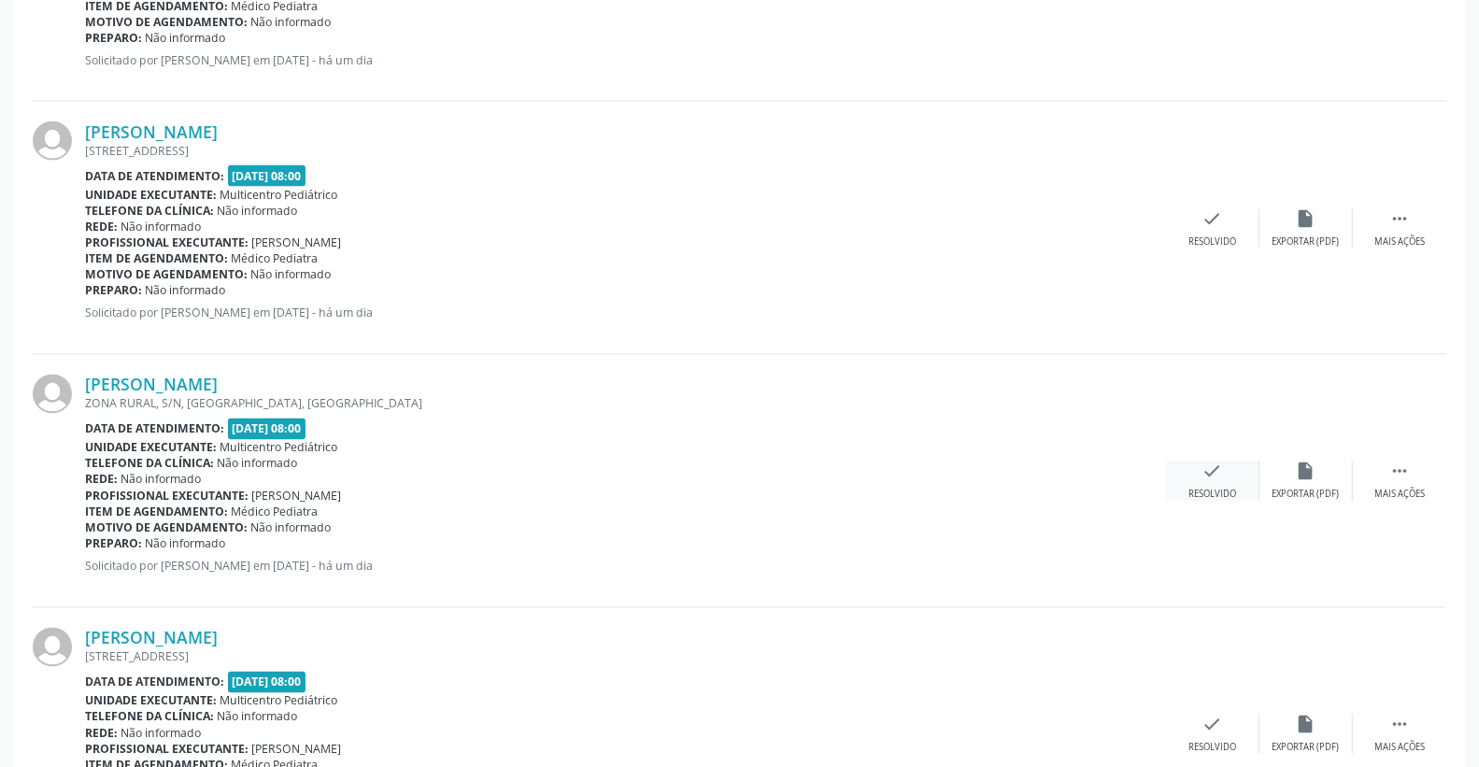
click at [1202, 467] on icon "check" at bounding box center [1212, 471] width 21 height 21
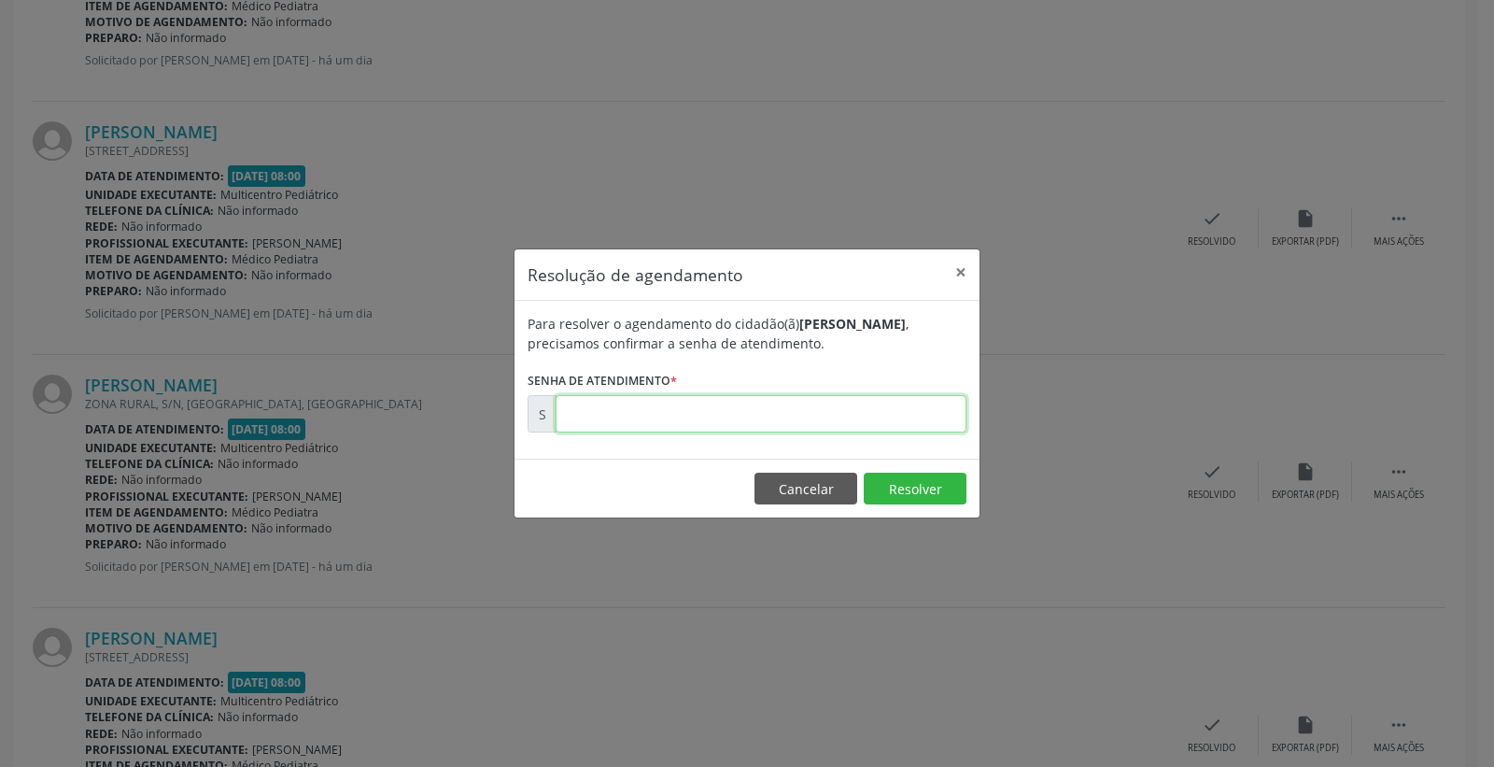
click at [906, 424] on input "text" at bounding box center [761, 413] width 411 height 37
type input "00174683"
click at [899, 507] on footer "Cancelar Resolver" at bounding box center [747, 488] width 465 height 59
click at [902, 486] on button "Resolver" at bounding box center [915, 489] width 103 height 32
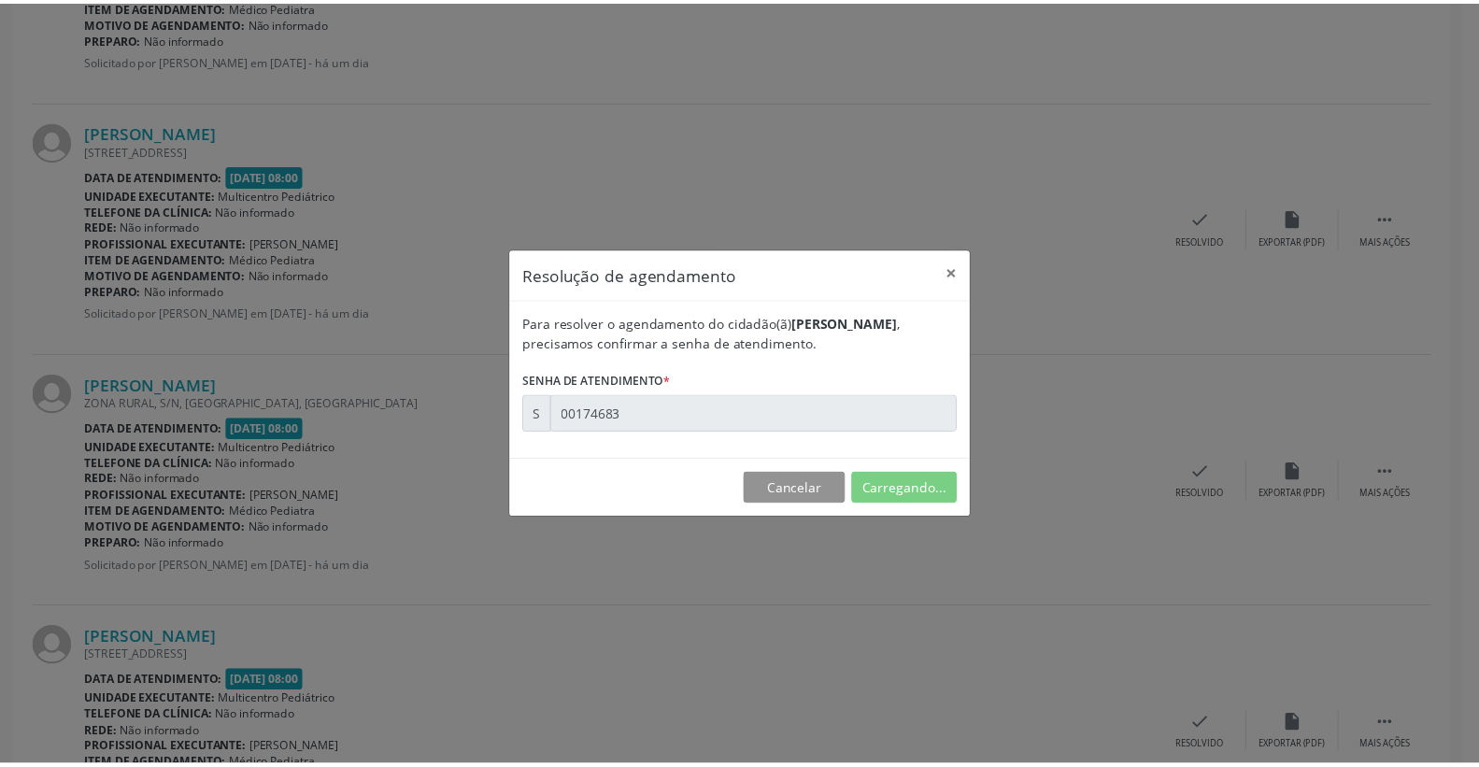
scroll to position [0, 0]
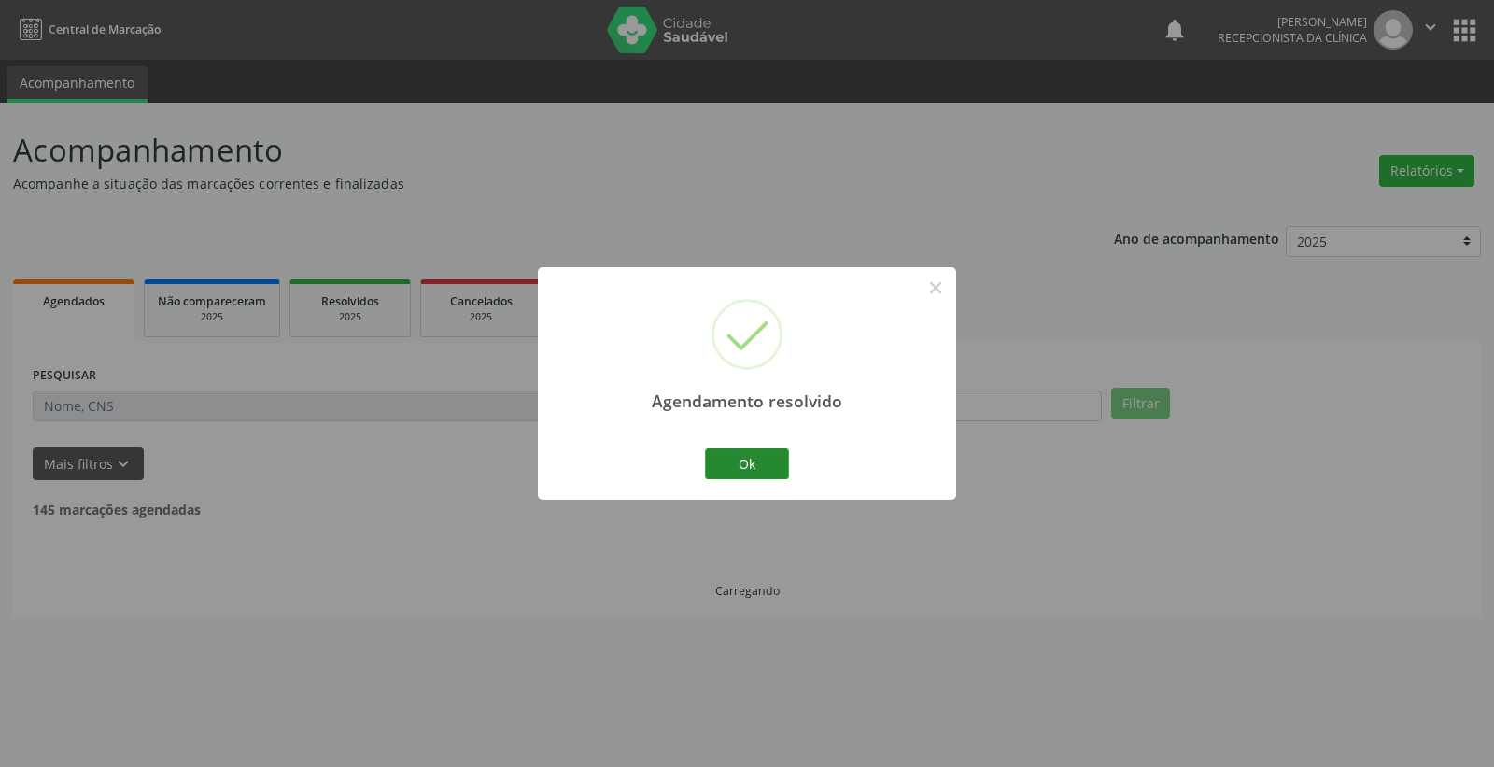
drag, startPoint x: 798, startPoint y: 467, endPoint x: 788, endPoint y: 469, distance: 9.5
click at [788, 469] on div "Agendamento resolvido × Ok Cancel" at bounding box center [747, 383] width 418 height 233
click at [757, 469] on button "Ok" at bounding box center [747, 464] width 84 height 32
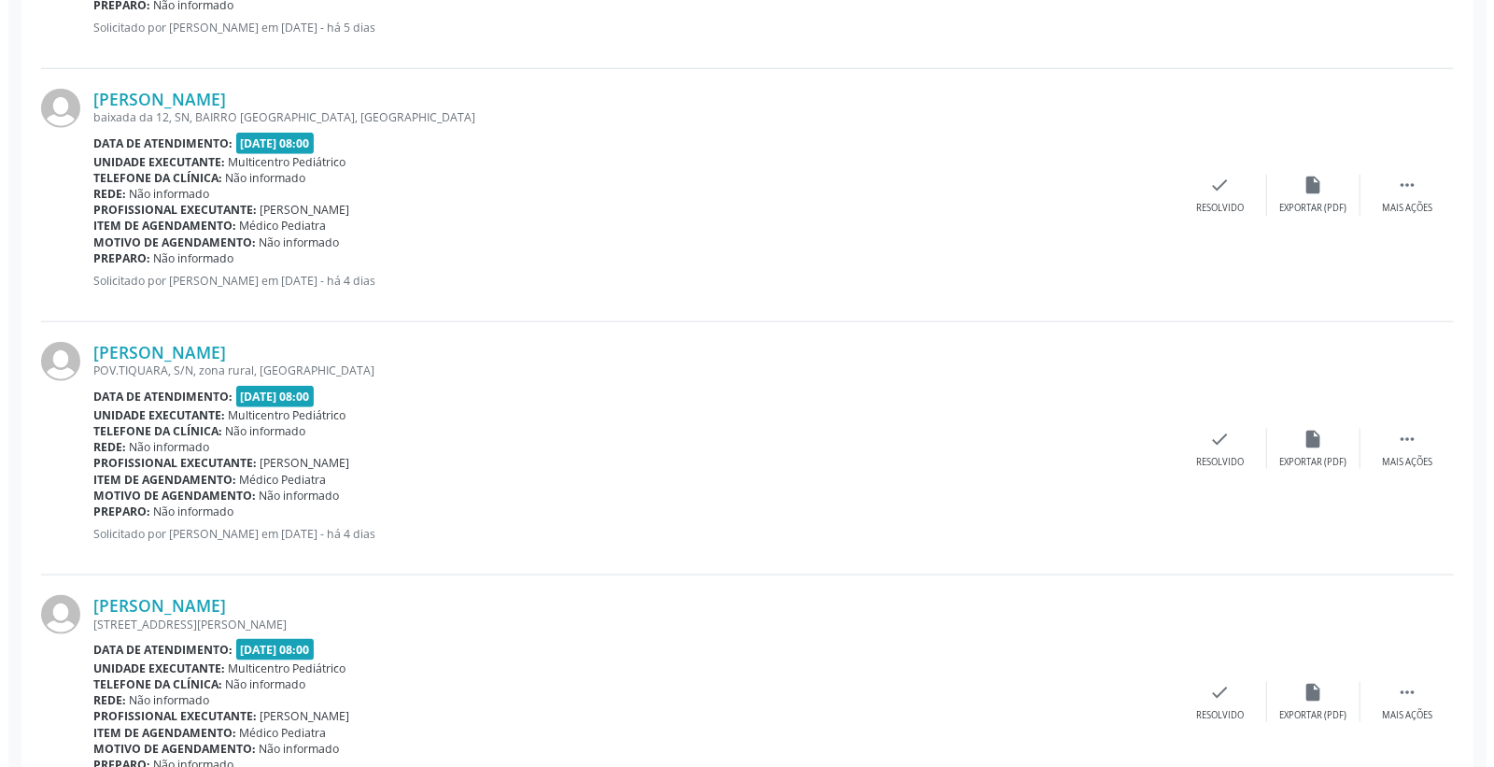
scroll to position [1452, 0]
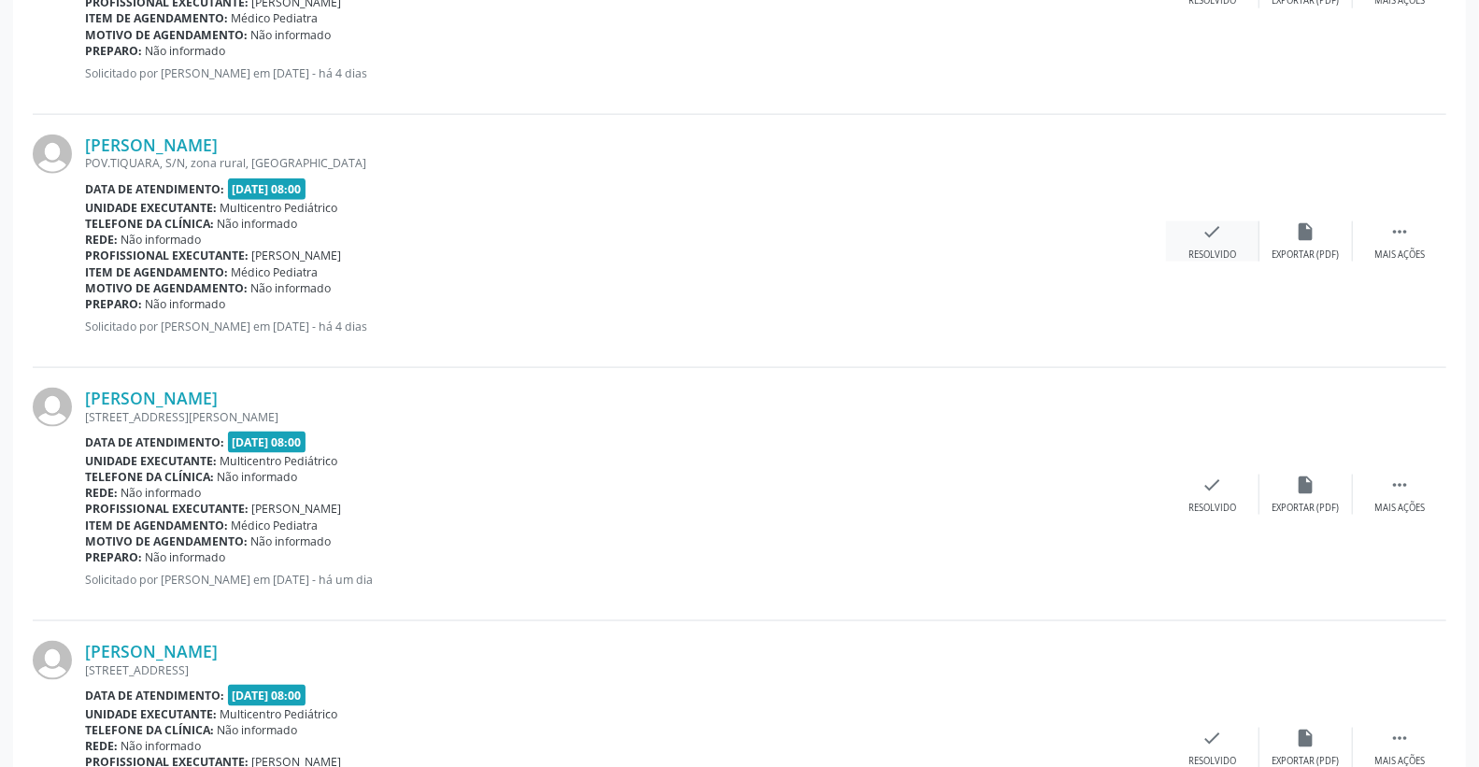
click at [1237, 235] on div "check Resolvido" at bounding box center [1212, 241] width 93 height 40
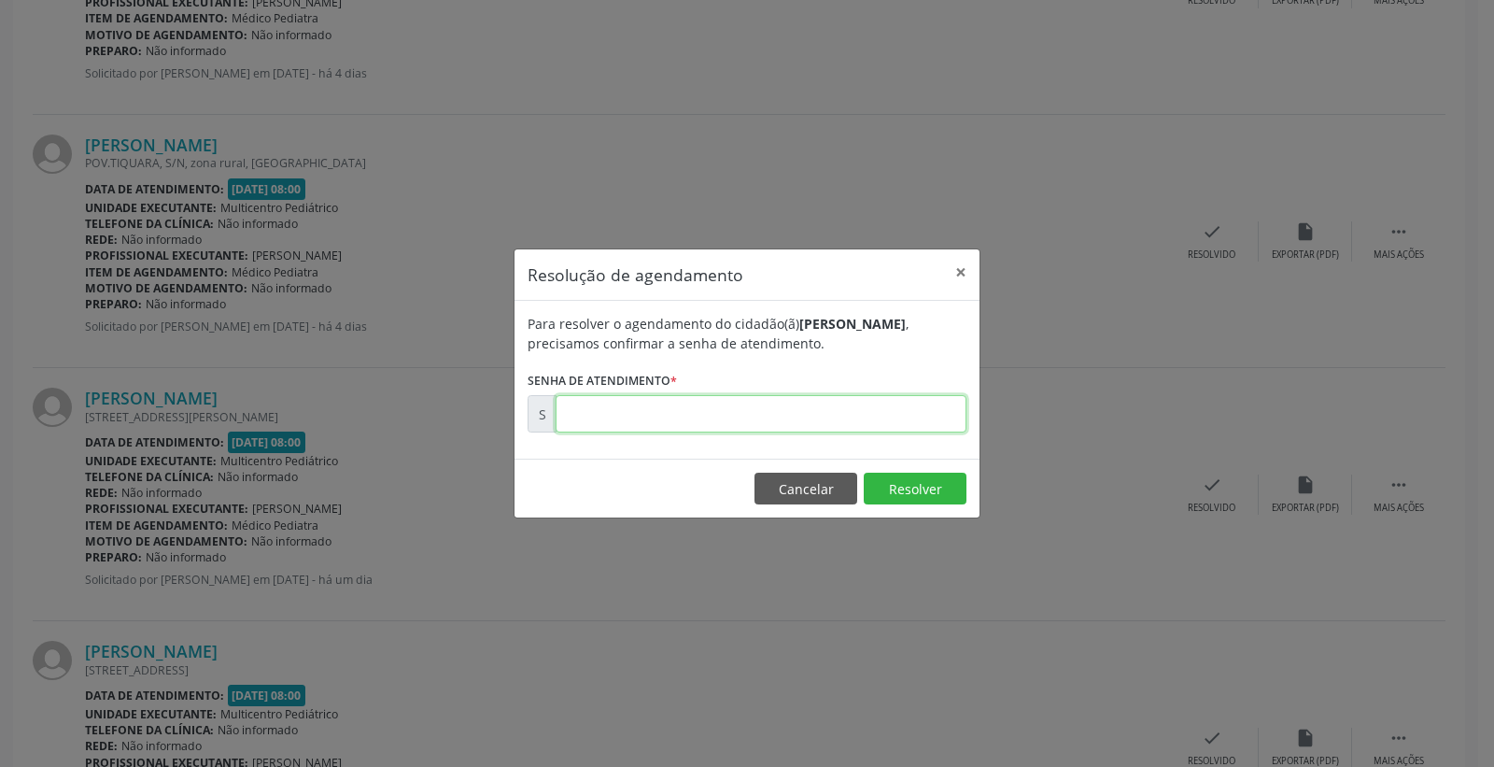
click at [892, 418] on input "text" at bounding box center [761, 413] width 411 height 37
type input "00174593"
click at [928, 483] on button "Resolver" at bounding box center [915, 489] width 103 height 32
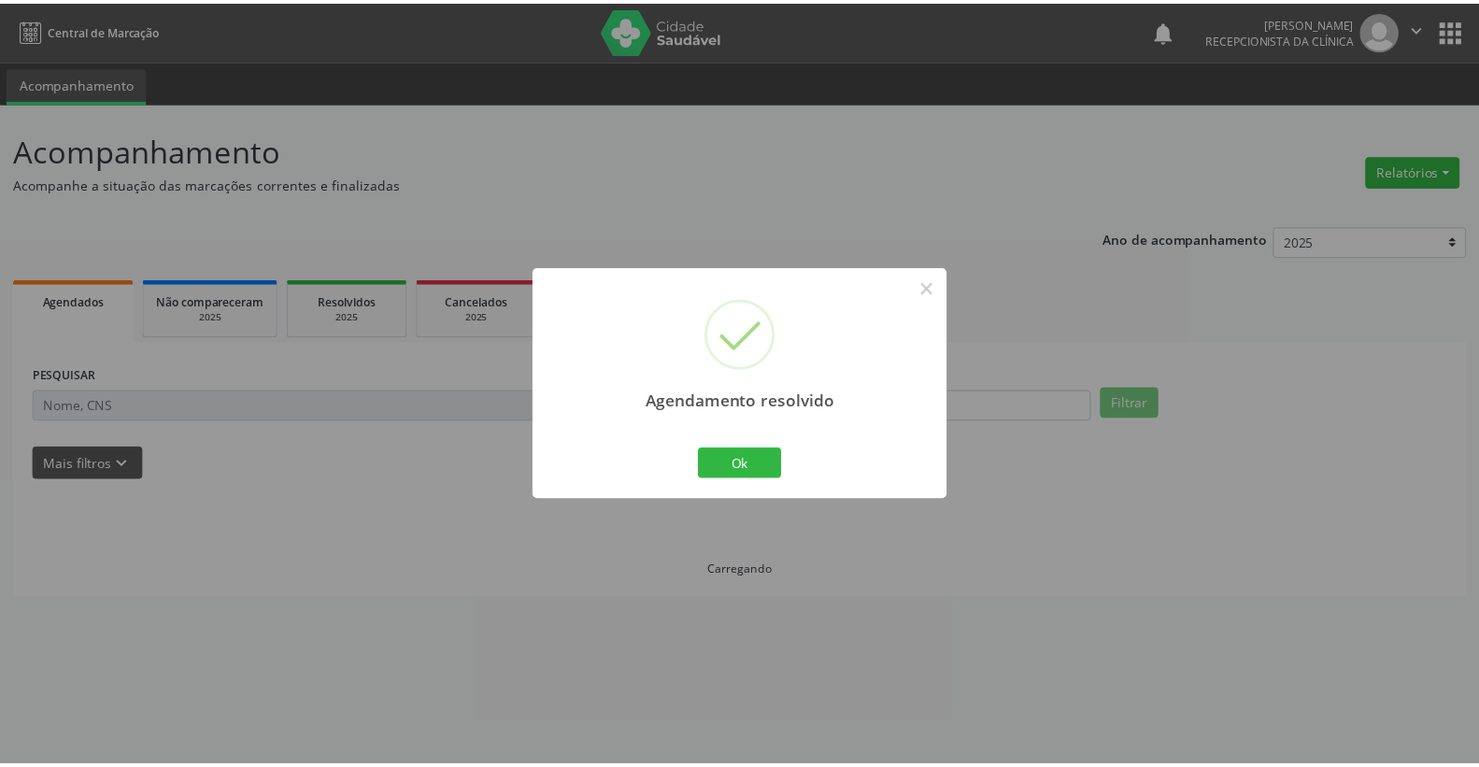
scroll to position [0, 0]
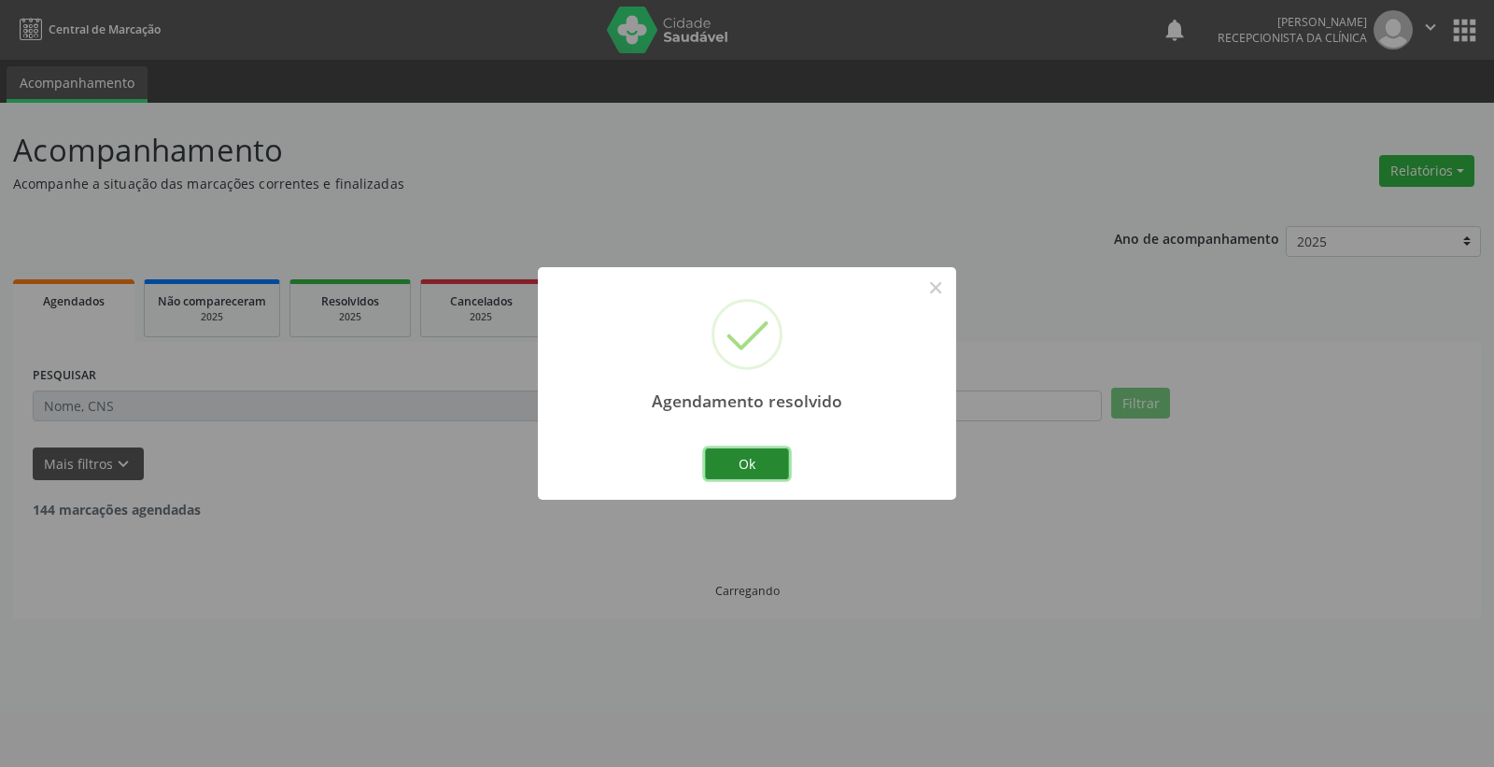
click at [760, 456] on button "Ok" at bounding box center [747, 464] width 84 height 32
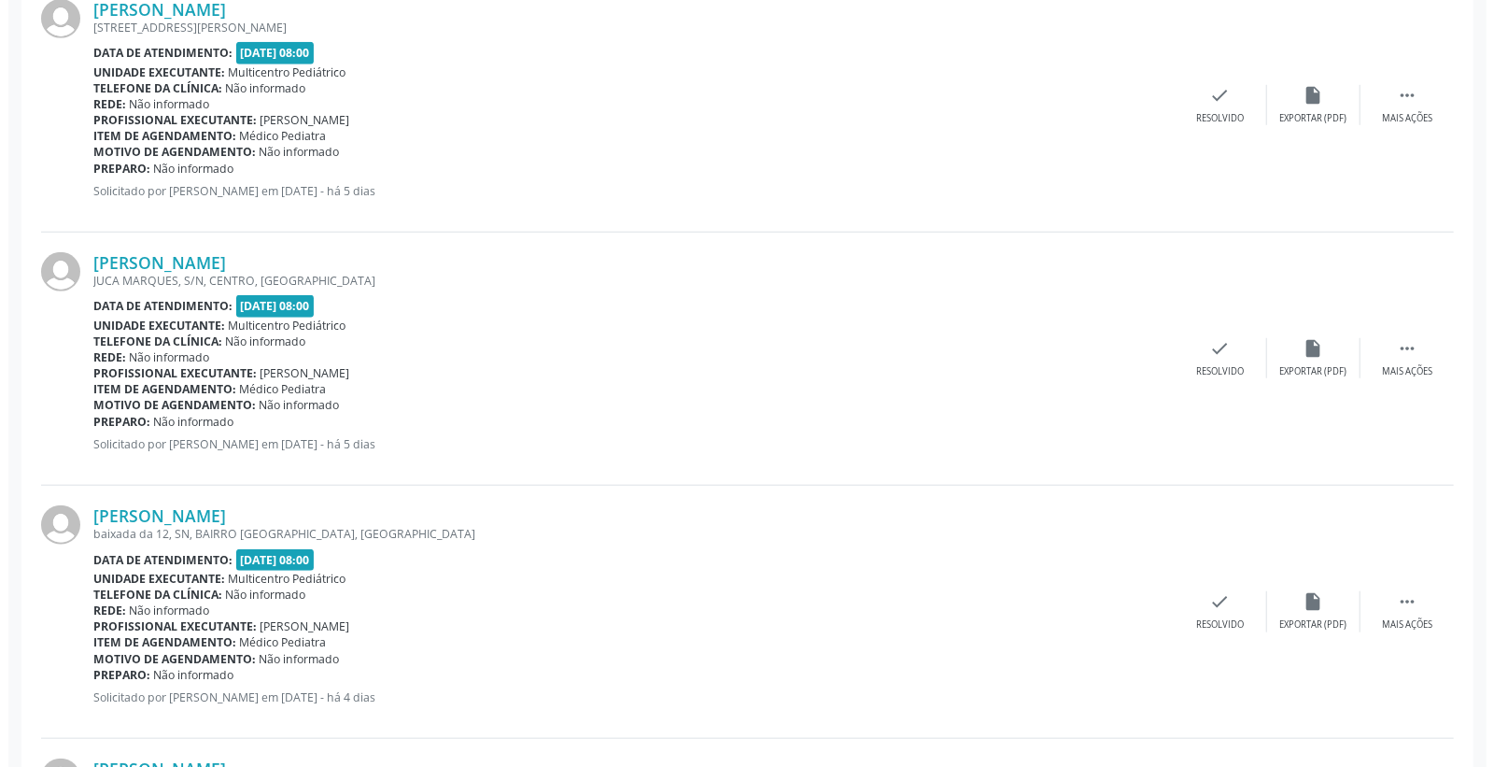
scroll to position [829, 0]
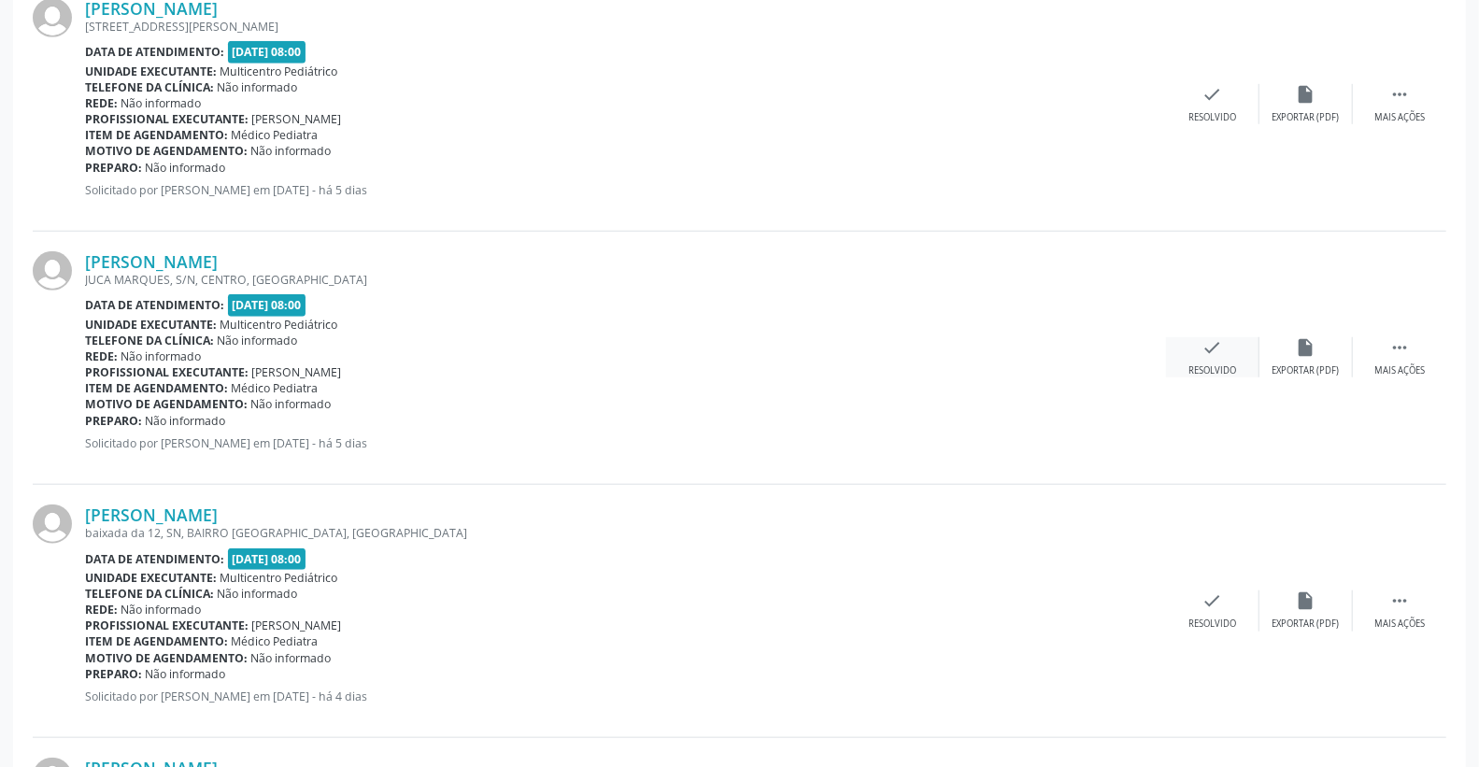
click at [1209, 347] on icon "check" at bounding box center [1212, 347] width 21 height 21
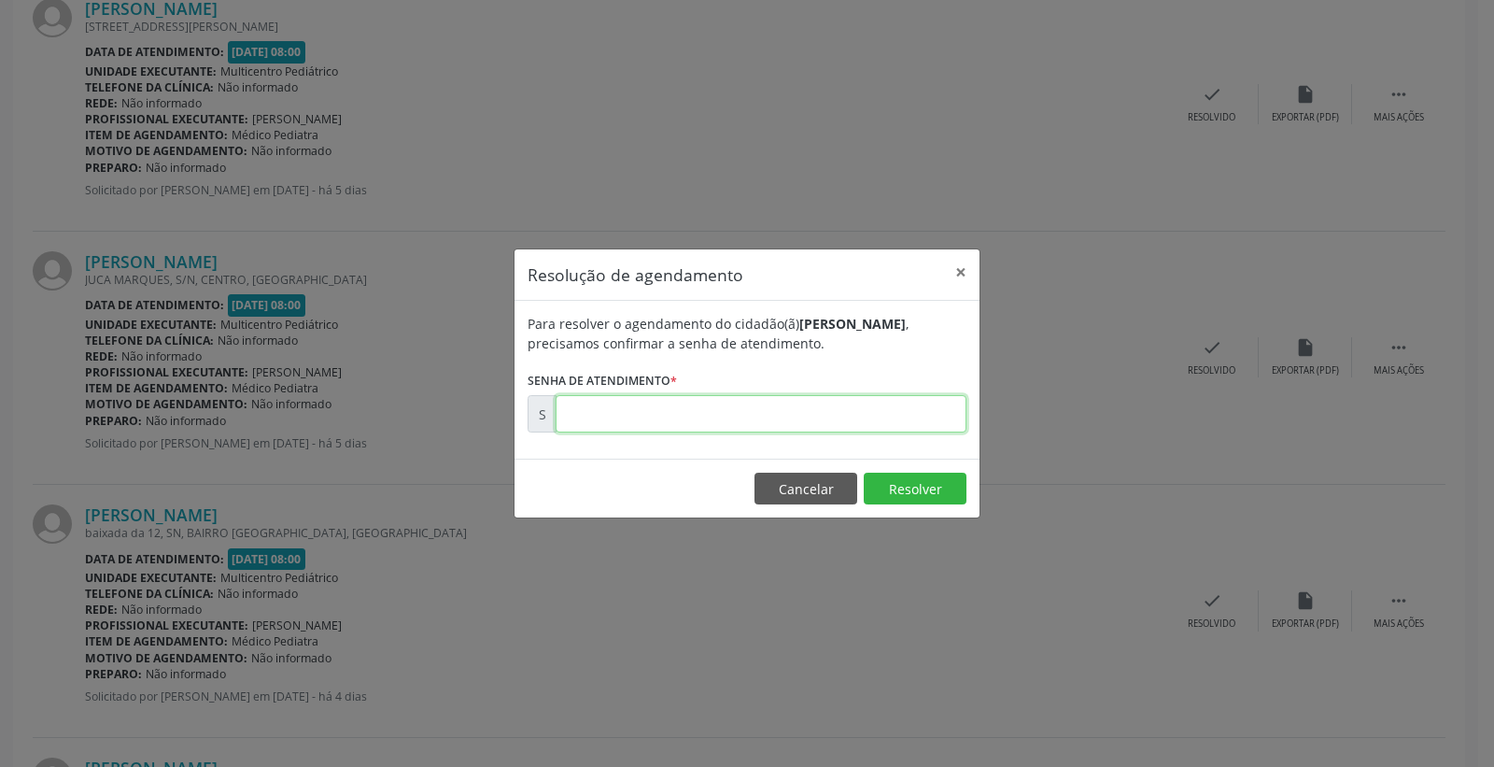
click at [895, 418] on input "text" at bounding box center [761, 413] width 411 height 37
type input "00174300"
click at [911, 488] on button "Resolver" at bounding box center [915, 489] width 103 height 32
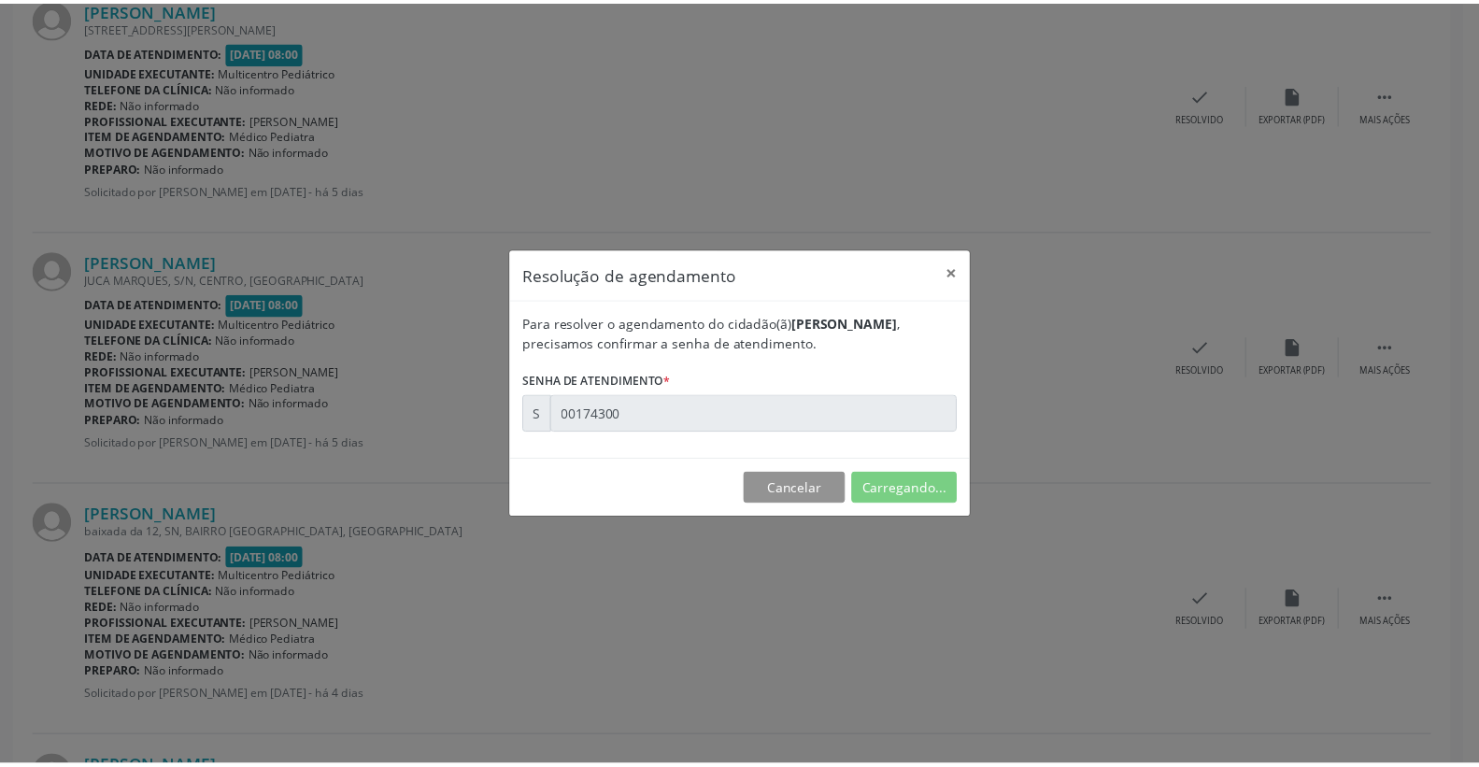
scroll to position [0, 0]
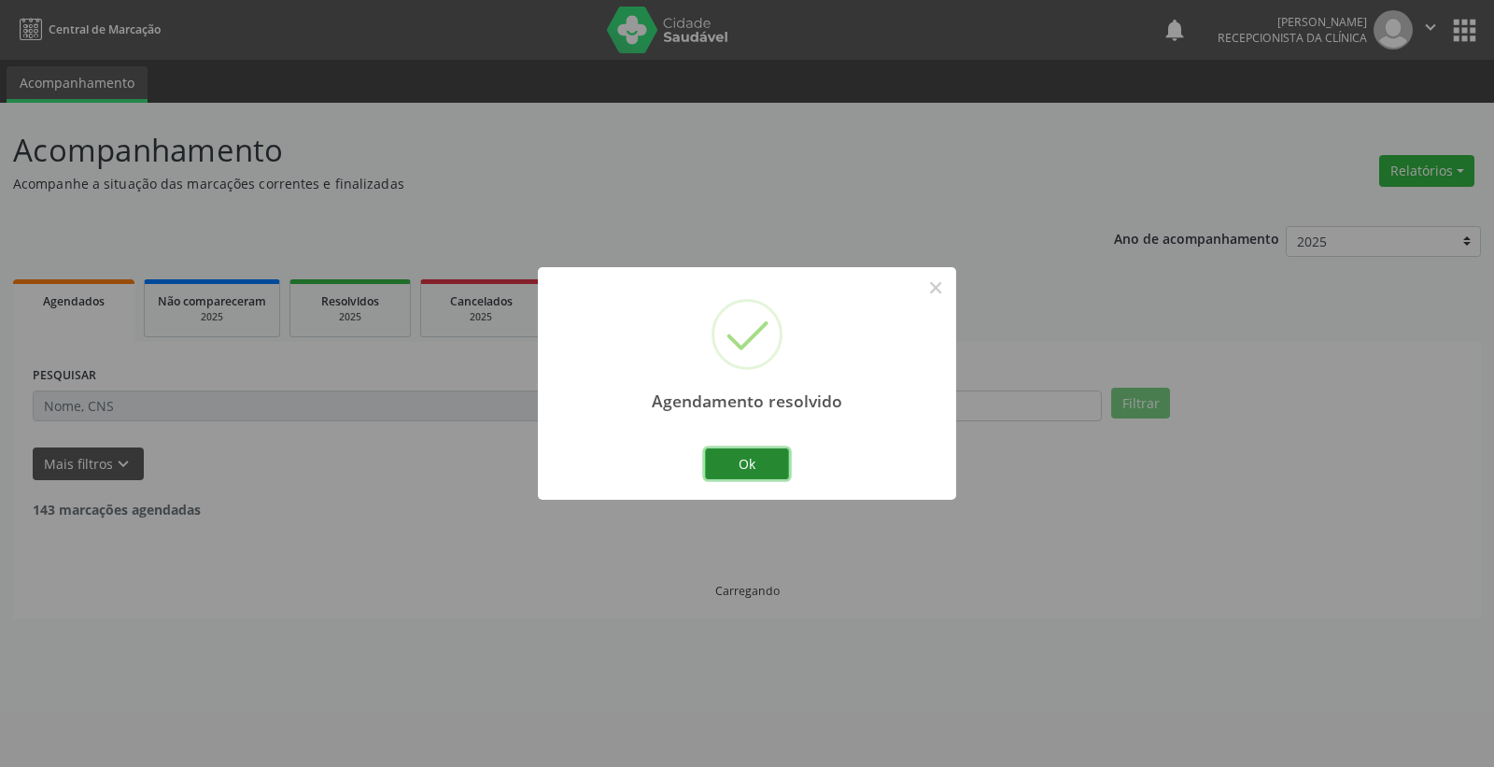
click at [757, 455] on button "Ok" at bounding box center [747, 464] width 84 height 32
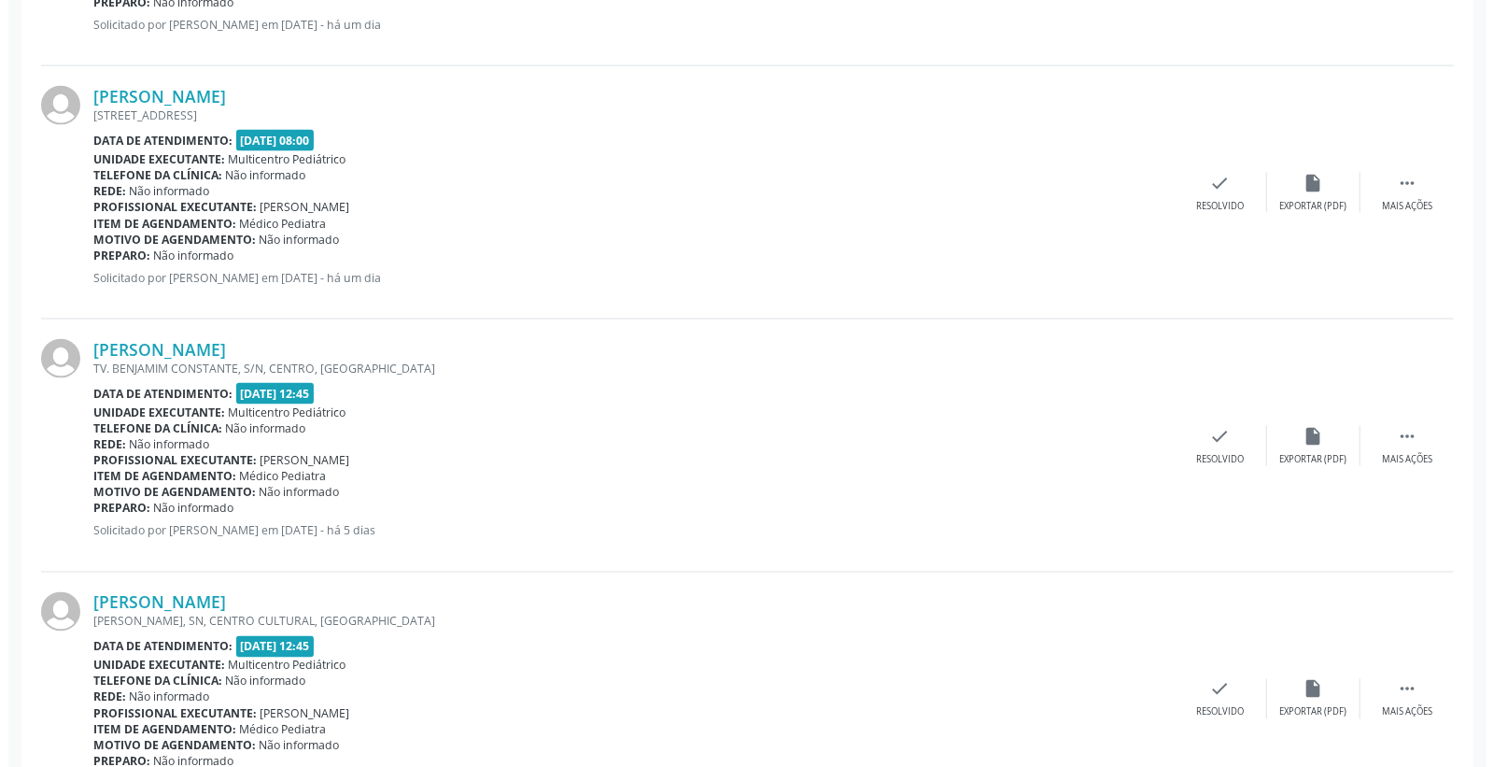
scroll to position [1763, 0]
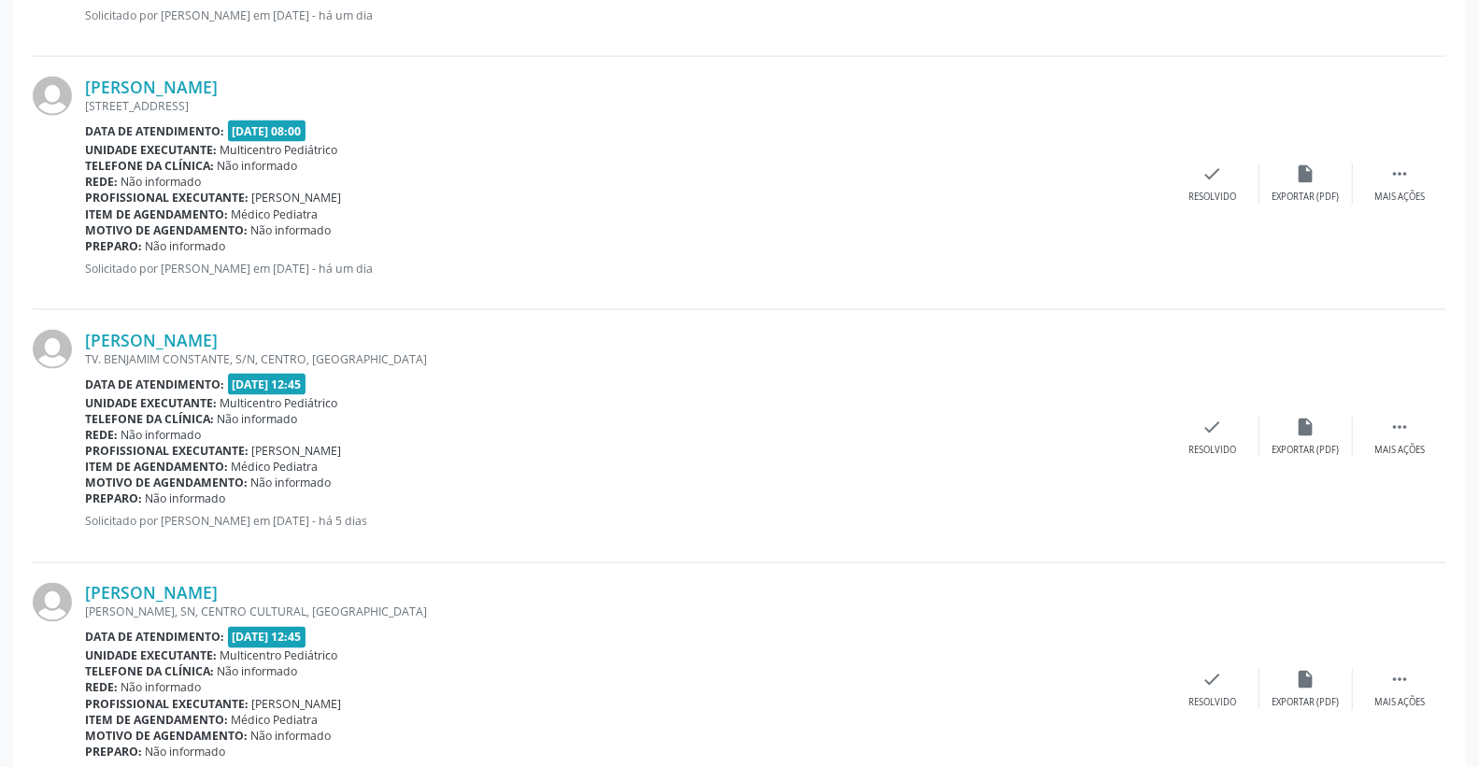
click at [1220, 160] on div "[PERSON_NAME] [STREET_ADDRESS] Data de atendimento: [DATE] 08:00 Unidade execut…" at bounding box center [739, 183] width 1413 height 253
click at [1221, 191] on div "Resolvido" at bounding box center [1212, 197] width 48 height 13
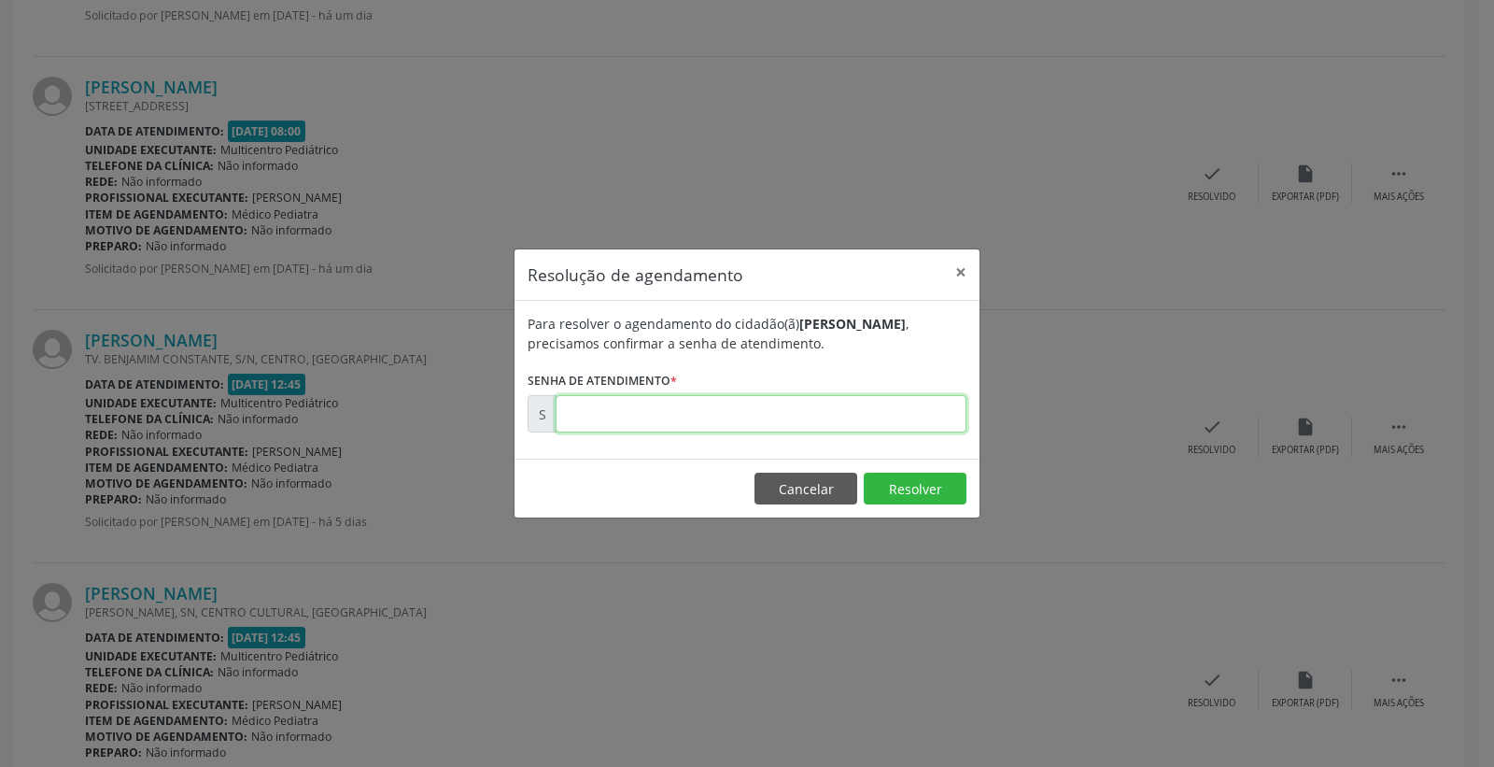
click at [936, 417] on input "text" at bounding box center [761, 413] width 411 height 37
type input "00174694"
click at [941, 474] on button "Resolver" at bounding box center [915, 489] width 103 height 32
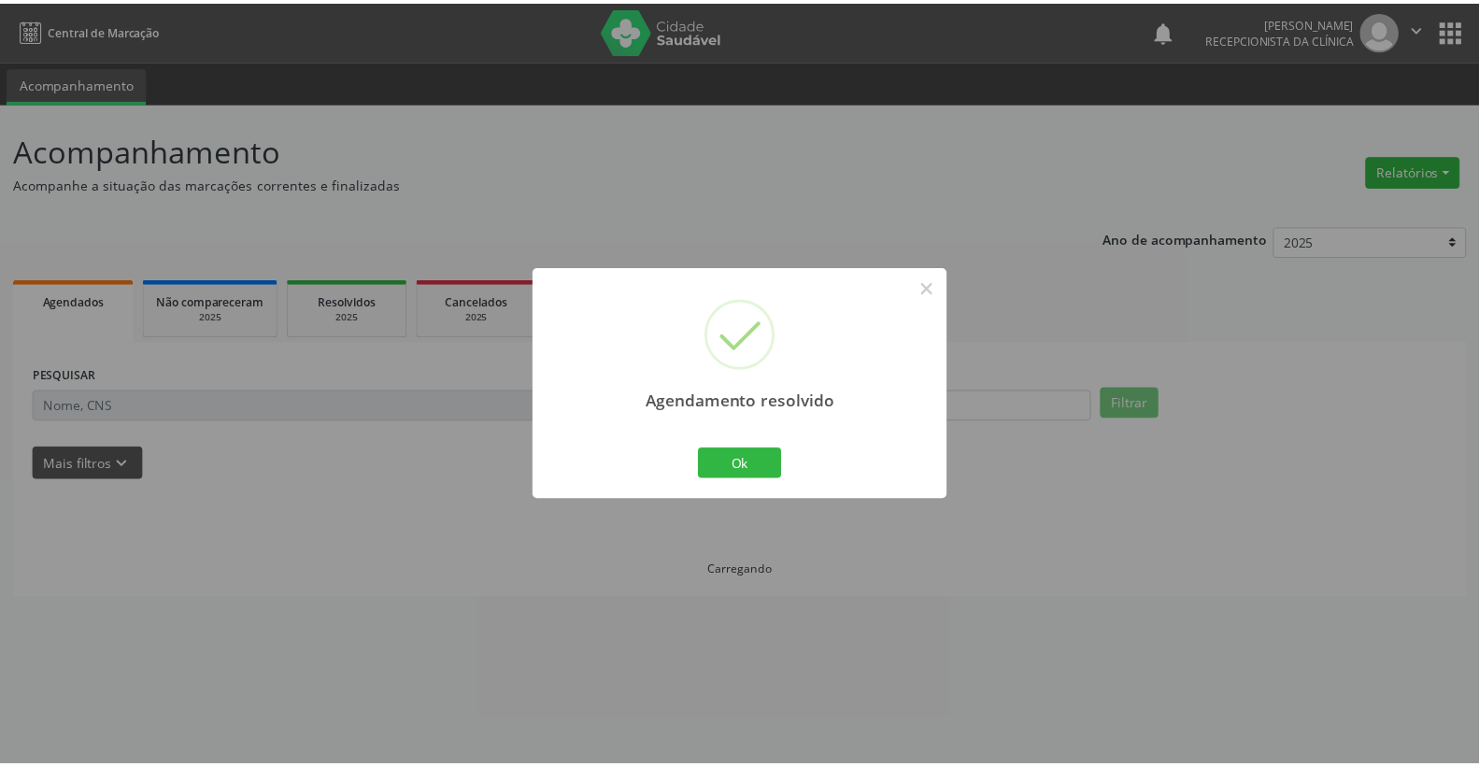
scroll to position [0, 0]
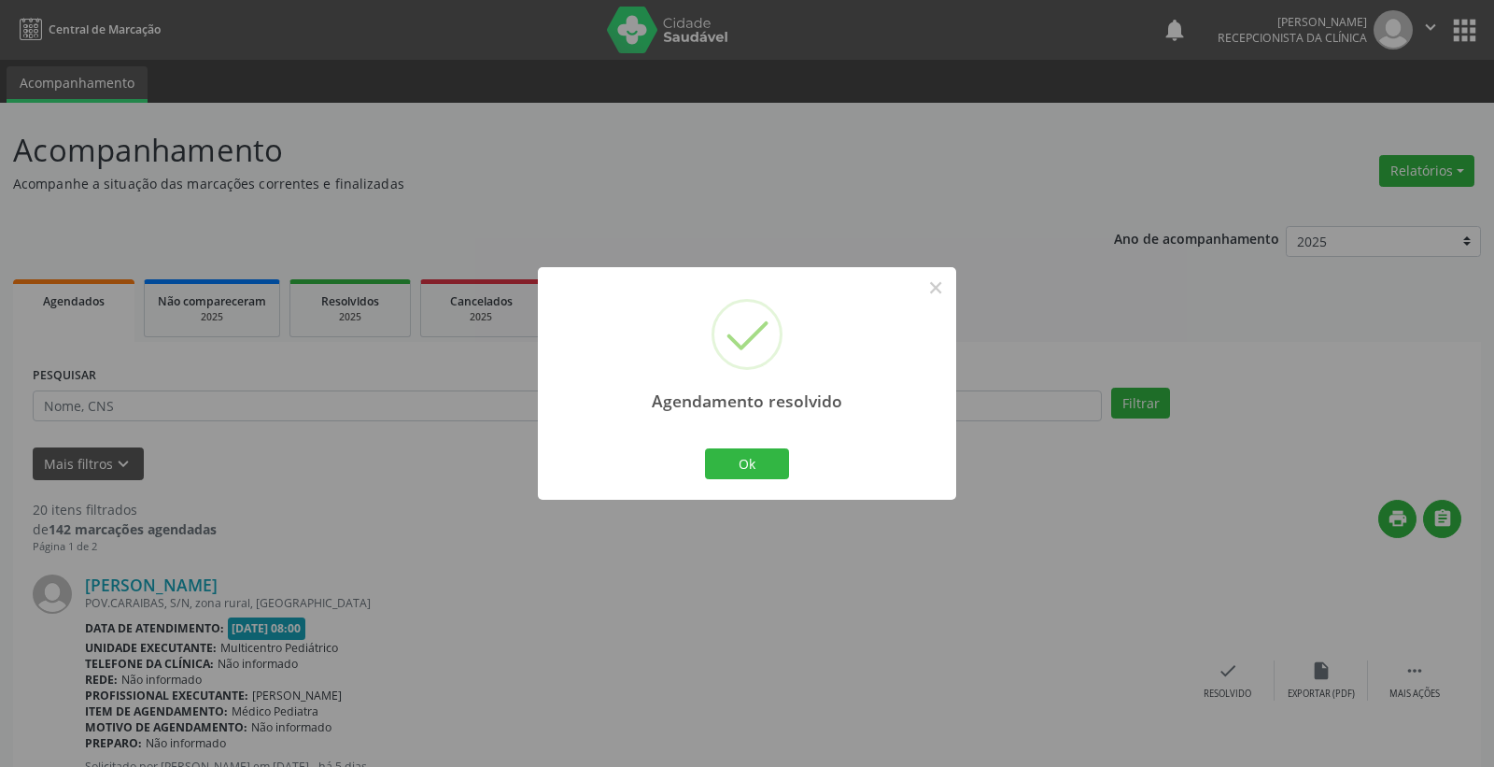
click at [745, 483] on div "Ok Cancel" at bounding box center [747, 463] width 92 height 39
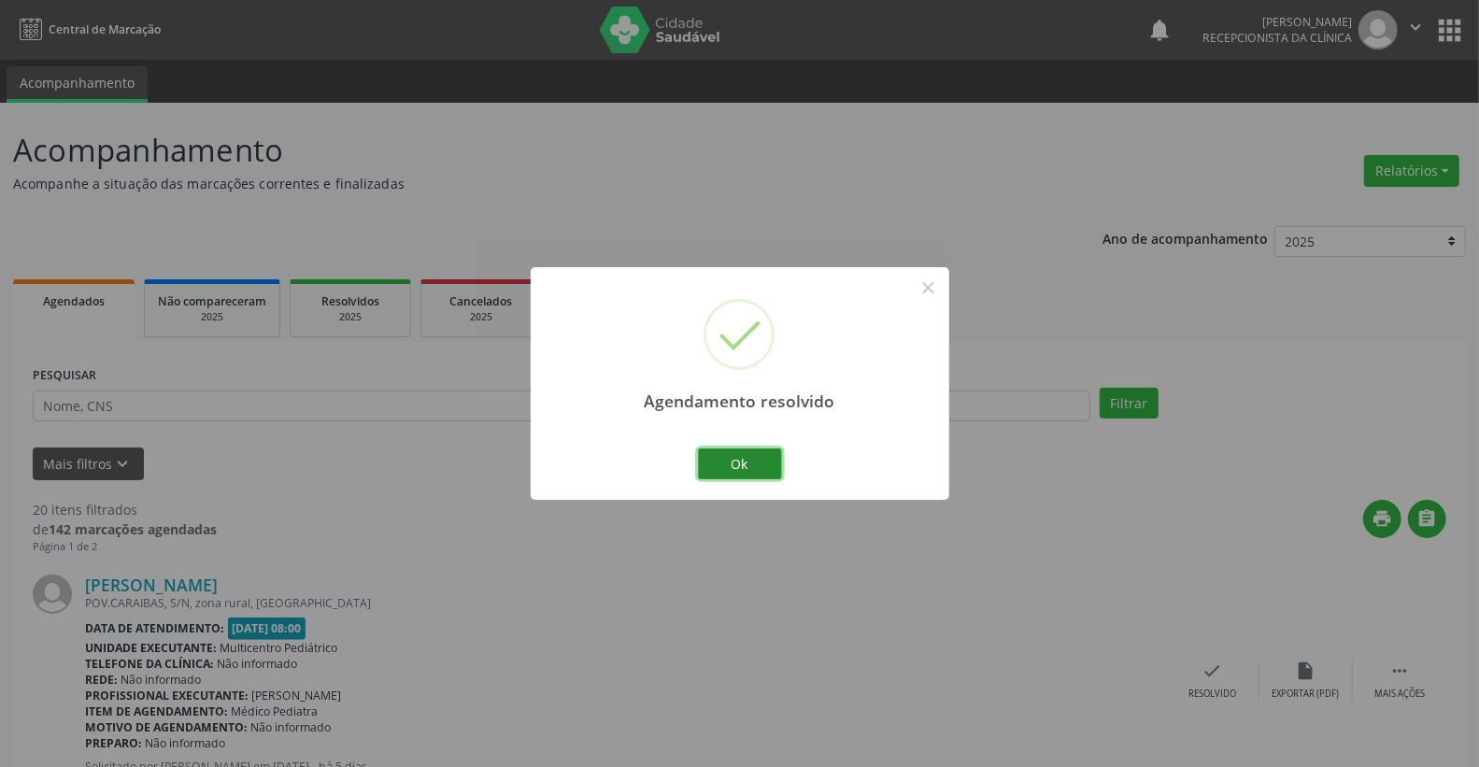
click at [743, 462] on button "Ok" at bounding box center [740, 464] width 84 height 32
